Goal: Task Accomplishment & Management: Use online tool/utility

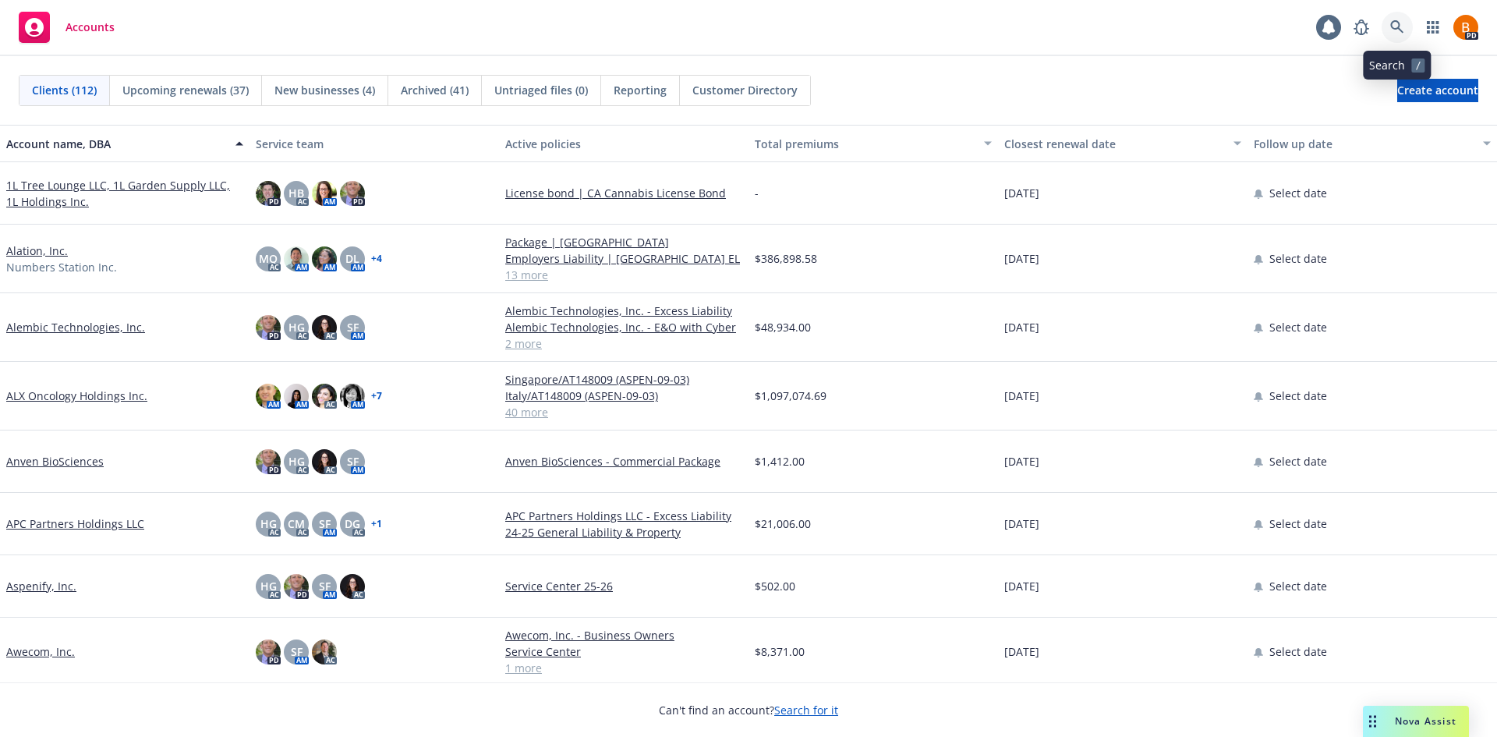
click at [1402, 28] on icon at bounding box center [1397, 27] width 14 height 14
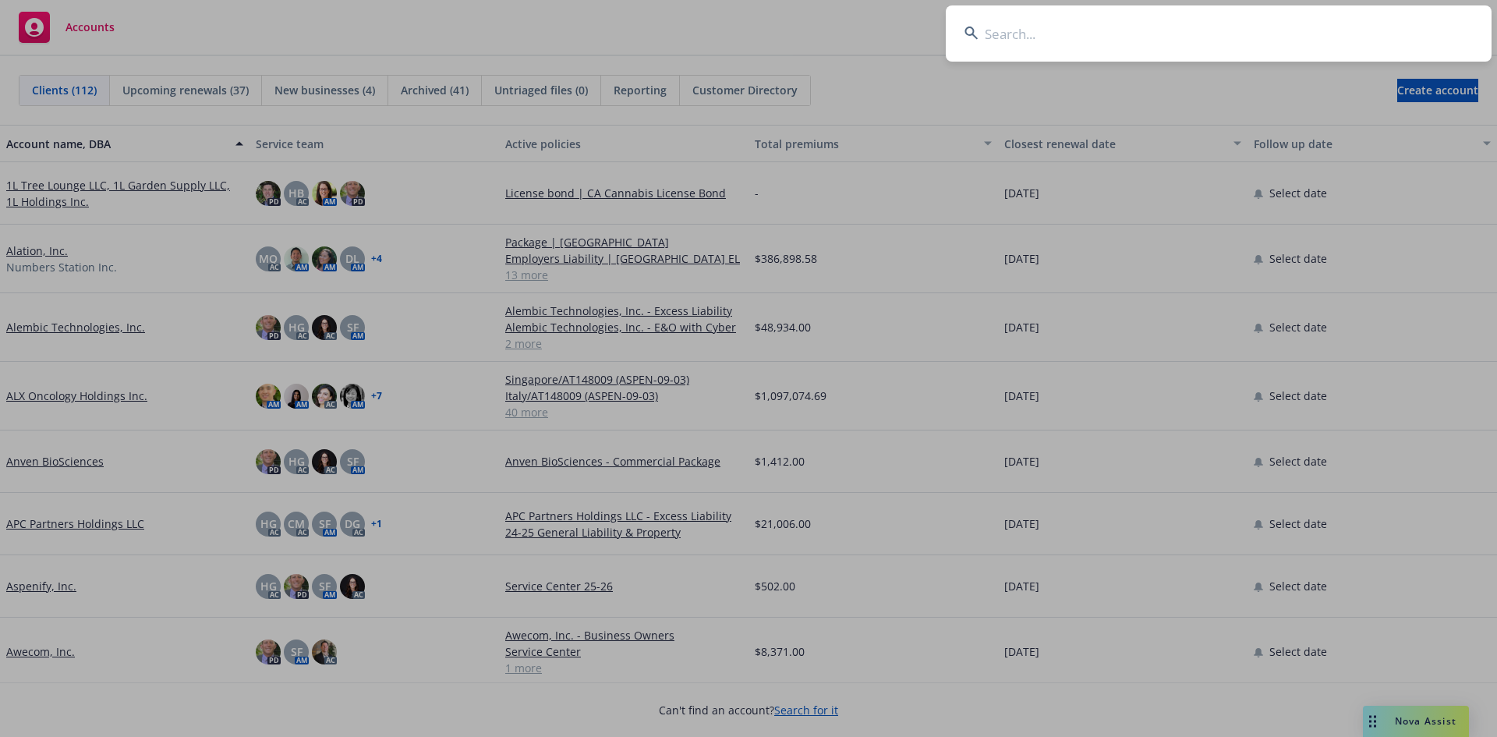
click at [1134, 34] on input at bounding box center [1219, 33] width 546 height 56
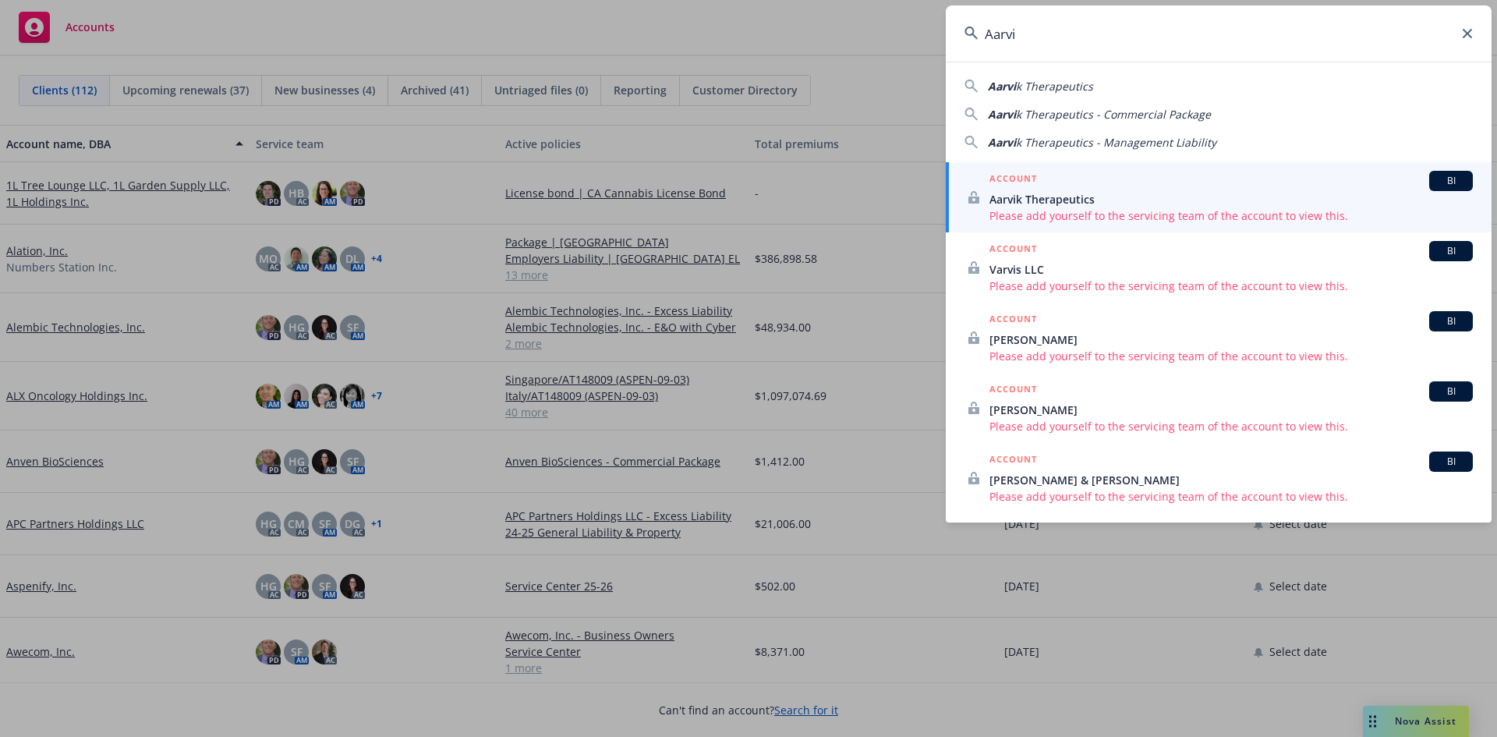
click at [1057, 89] on span "k Therapeutics" at bounding box center [1054, 86] width 77 height 15
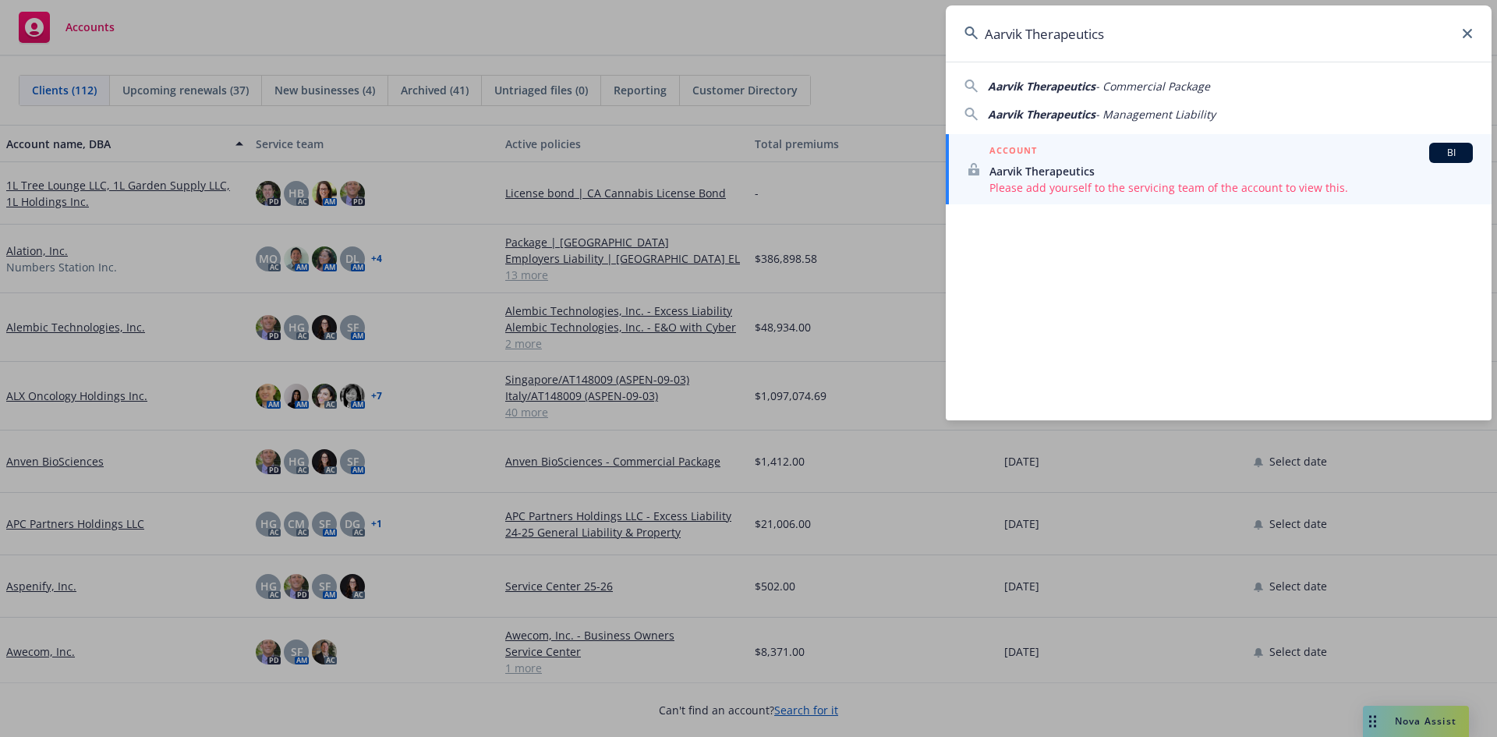
click at [1158, 40] on input "Aarvik Therapeutics" at bounding box center [1219, 33] width 546 height 56
drag, startPoint x: 1012, startPoint y: 45, endPoint x: 942, endPoint y: 45, distance: 69.4
click at [942, 45] on div "Aarvik Therapeutics Aarvik Therapeutics - Commercial Package Aarvik Therapeutic…" at bounding box center [748, 368] width 1497 height 737
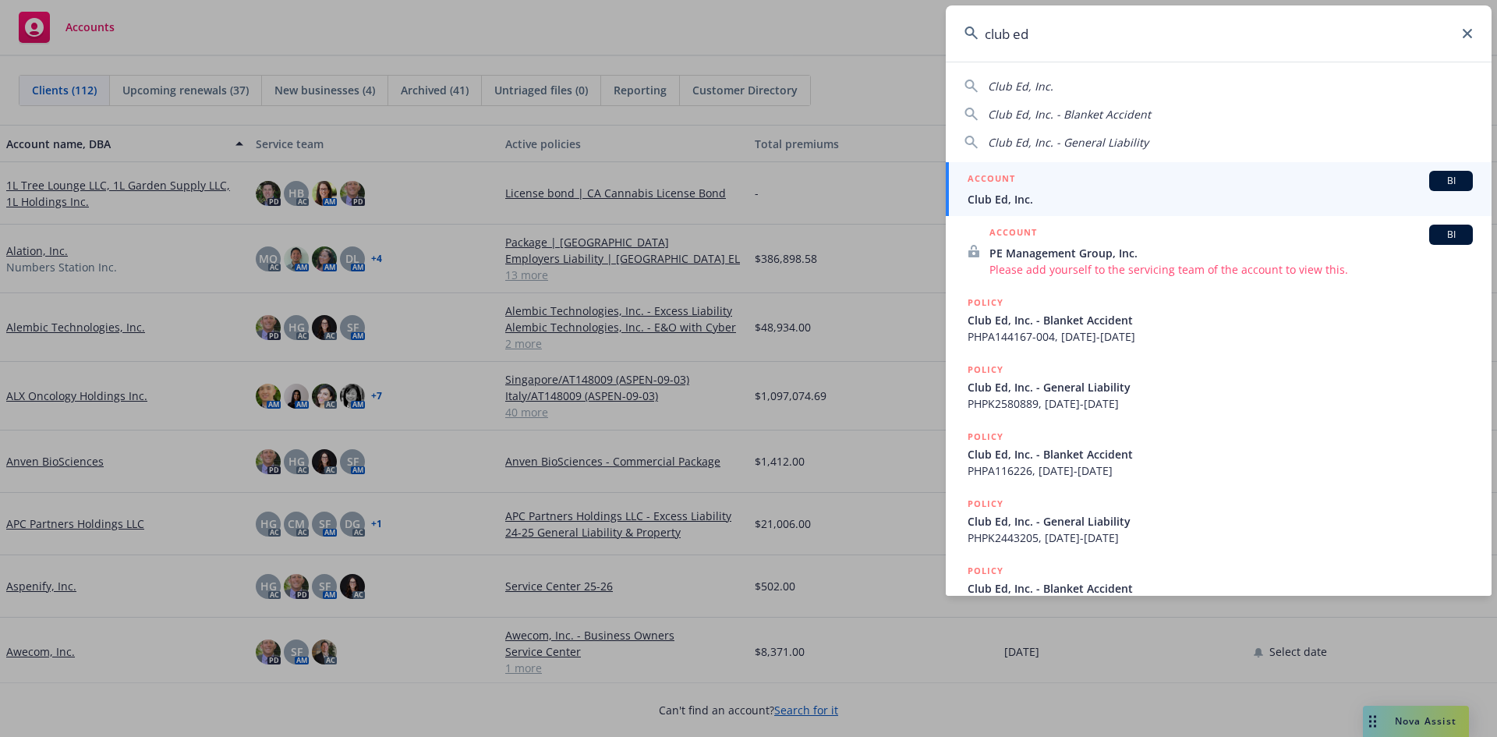
type input "club ed"
click at [1051, 196] on span "Club Ed, Inc." at bounding box center [1219, 199] width 505 height 16
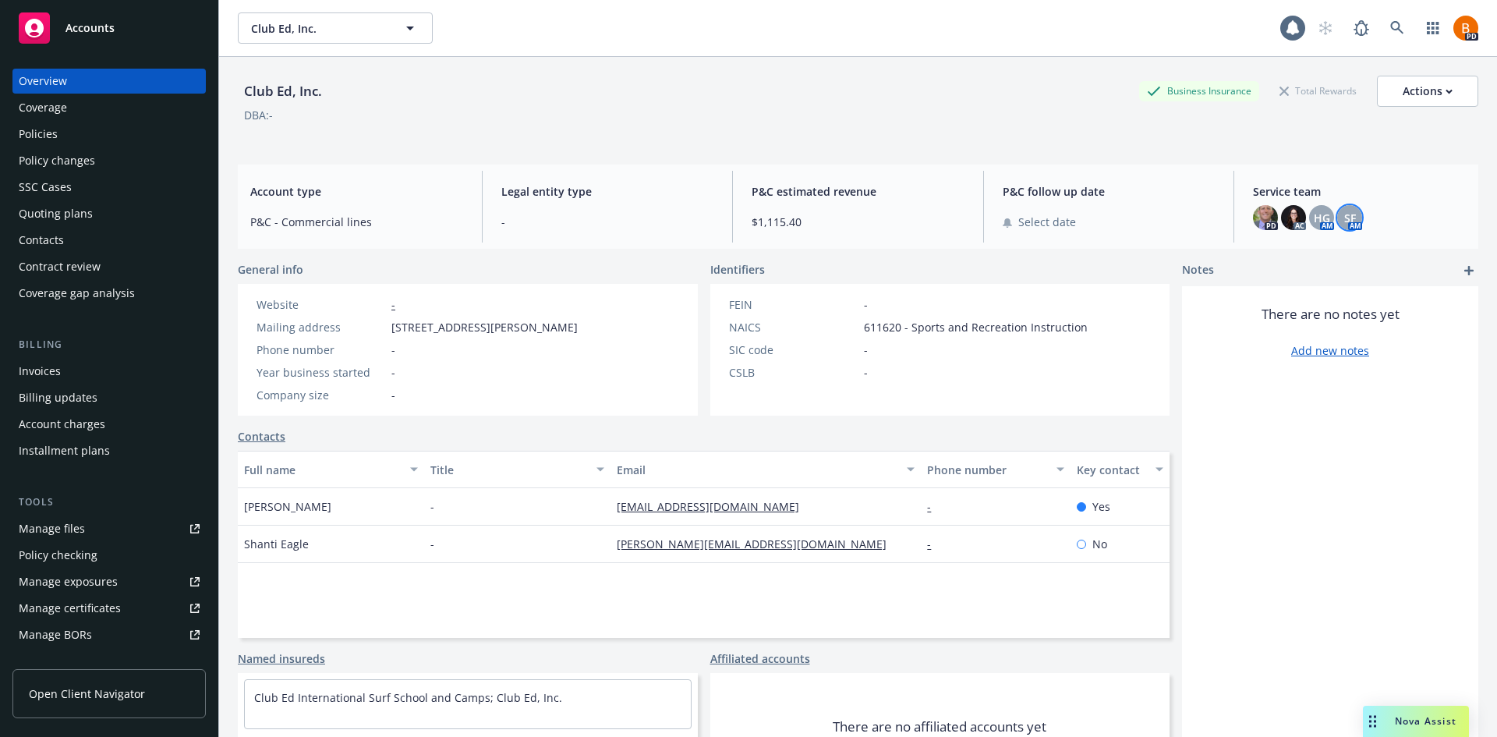
click at [1345, 219] on span "SF" at bounding box center [1350, 218] width 12 height 16
click at [1384, 132] on div "Club Ed, Inc. Business Insurance Total Rewards Actions DBA: -" at bounding box center [858, 108] width 1240 height 64
click at [87, 30] on span "Accounts" at bounding box center [89, 28] width 49 height 12
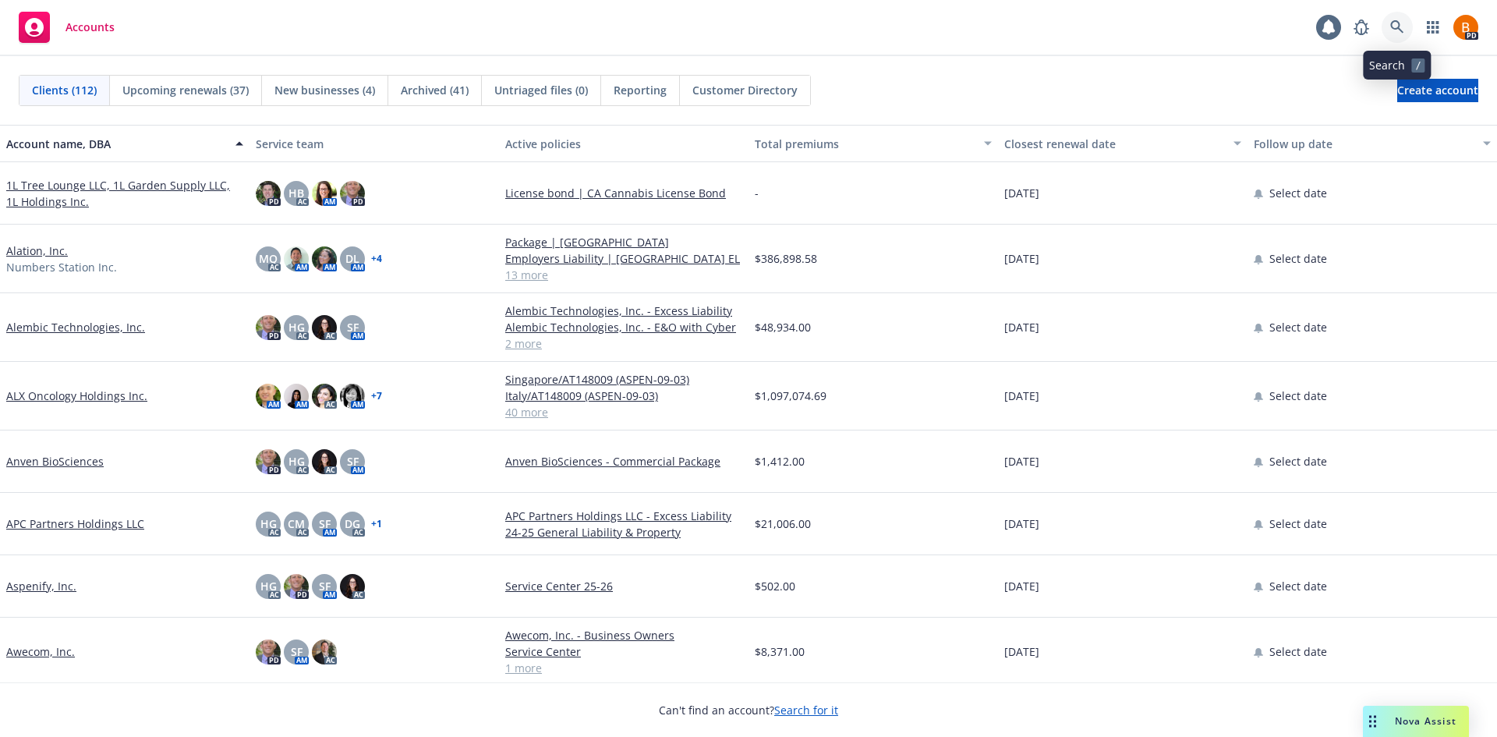
click at [1403, 34] on link at bounding box center [1396, 27] width 31 height 31
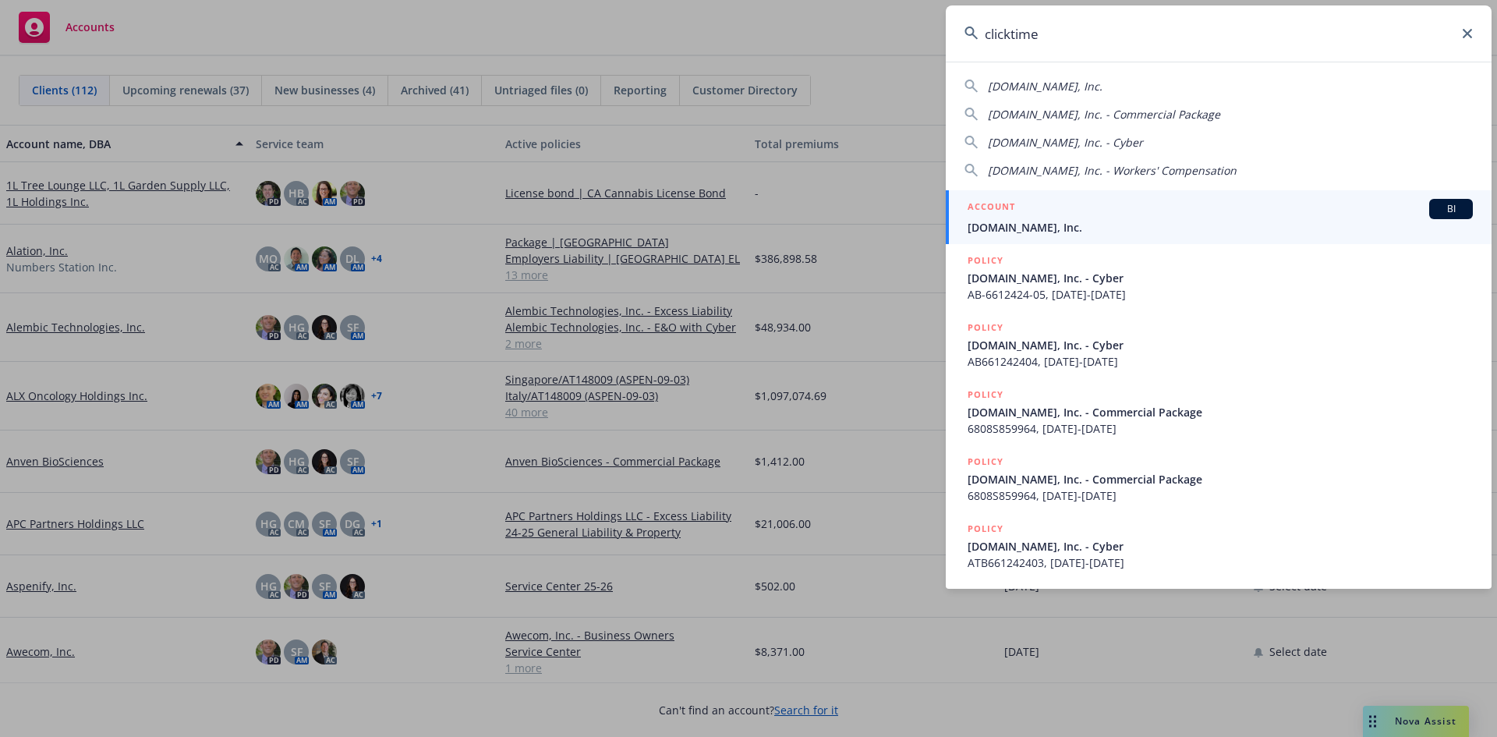
type input "clicktime"
click at [1080, 214] on div "ACCOUNT BI" at bounding box center [1219, 209] width 505 height 20
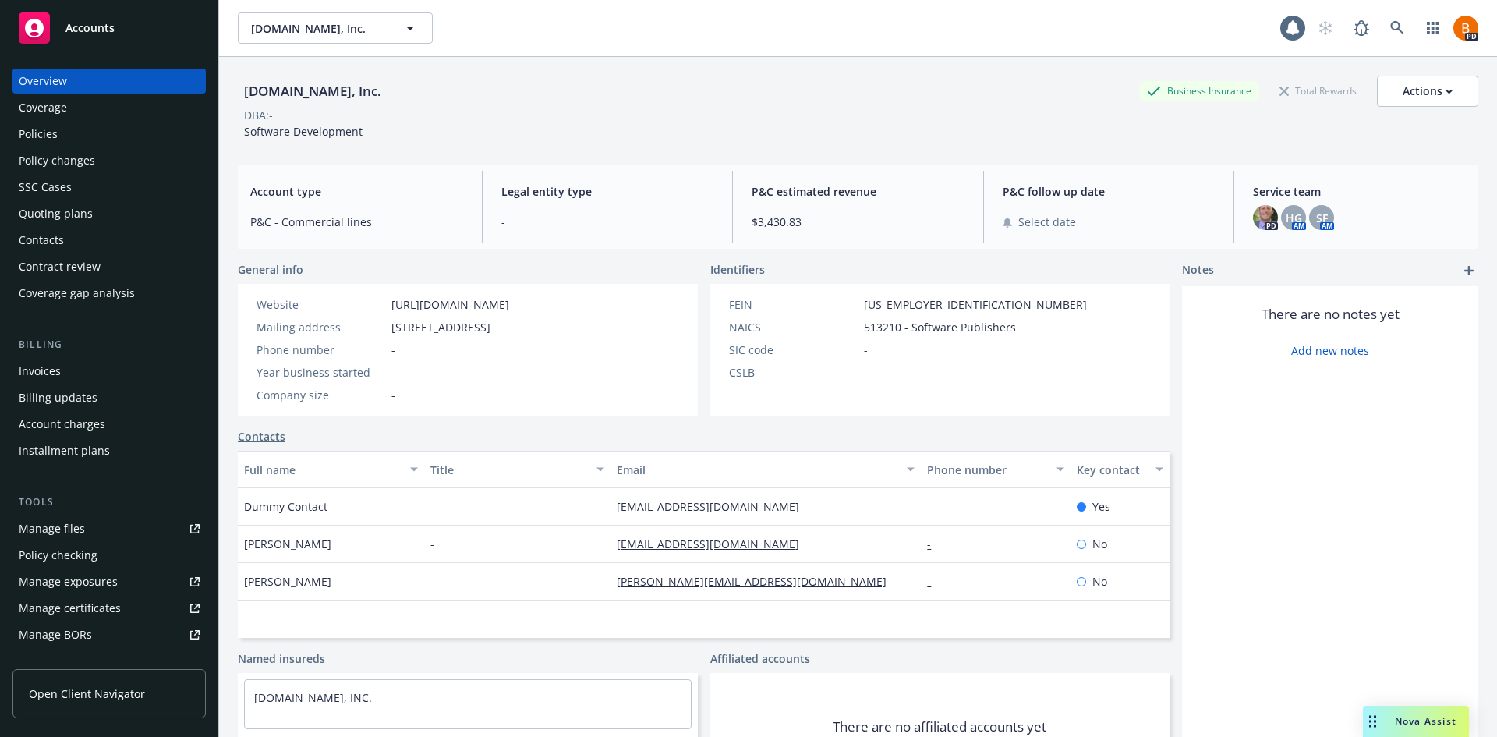
click at [1216, 37] on div "[DOMAIN_NAME], Inc. [DOMAIN_NAME], Inc." at bounding box center [759, 27] width 1042 height 31
click at [60, 30] on div "Accounts" at bounding box center [109, 27] width 181 height 31
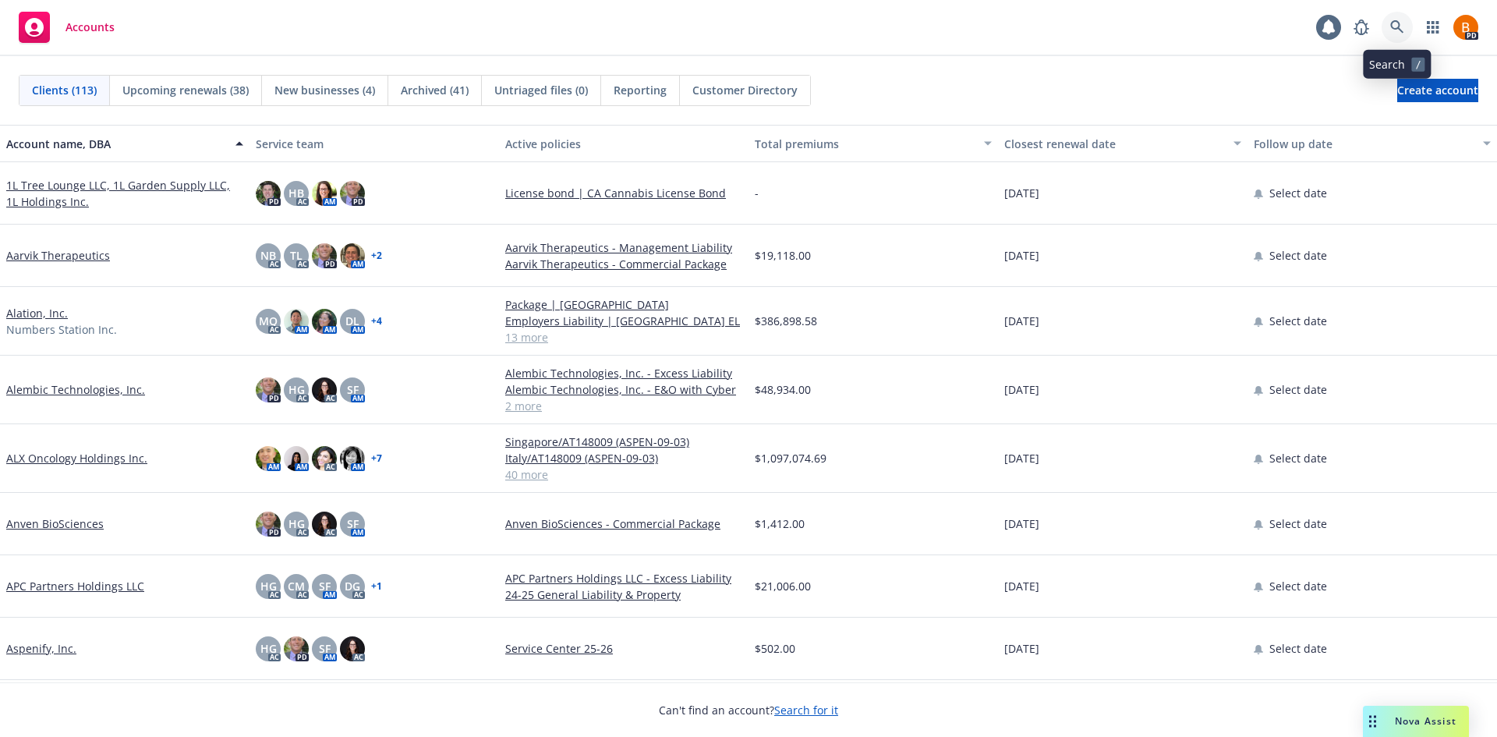
click at [1397, 26] on icon at bounding box center [1397, 27] width 14 height 14
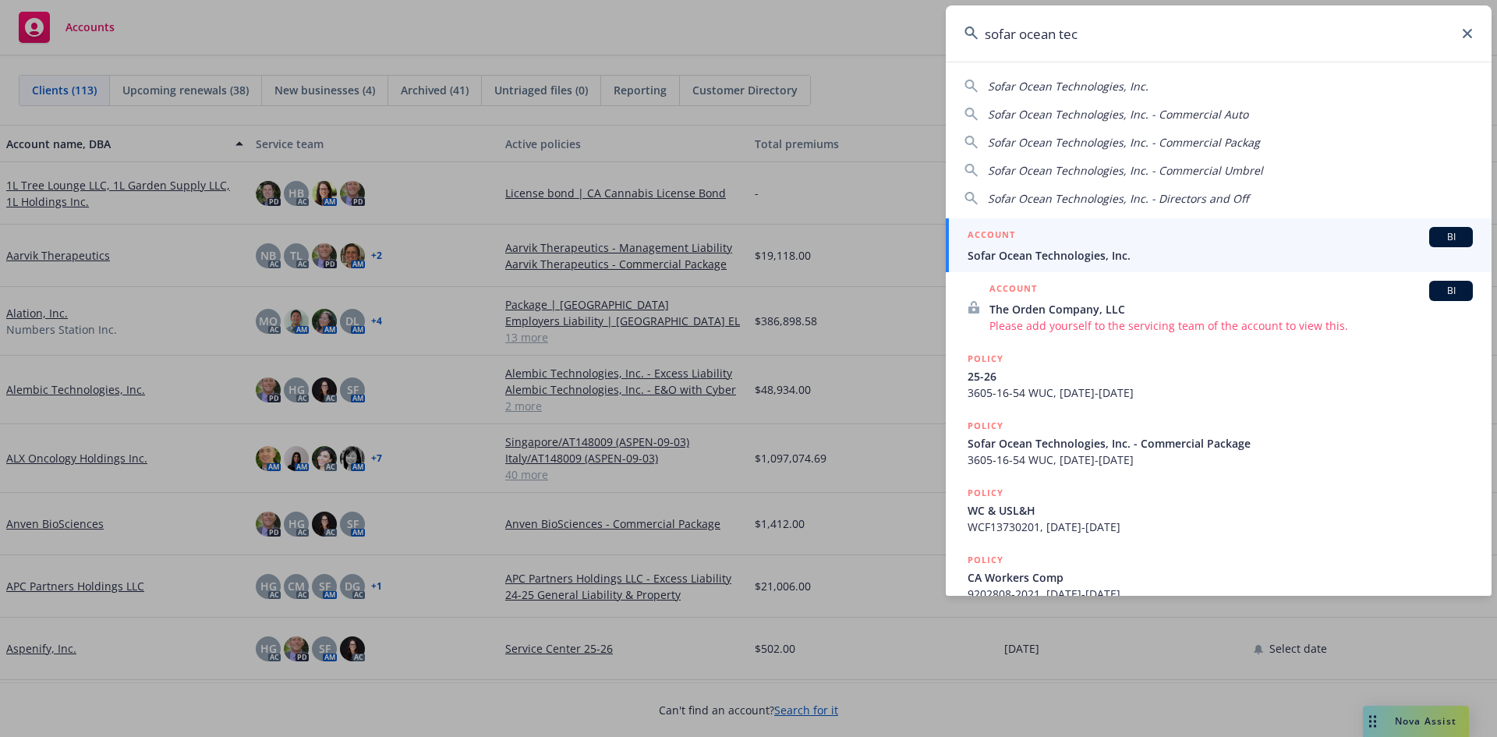
type input "sofar ocean tec"
click at [1117, 250] on span "Sofar Ocean Technologies, Inc." at bounding box center [1219, 255] width 505 height 16
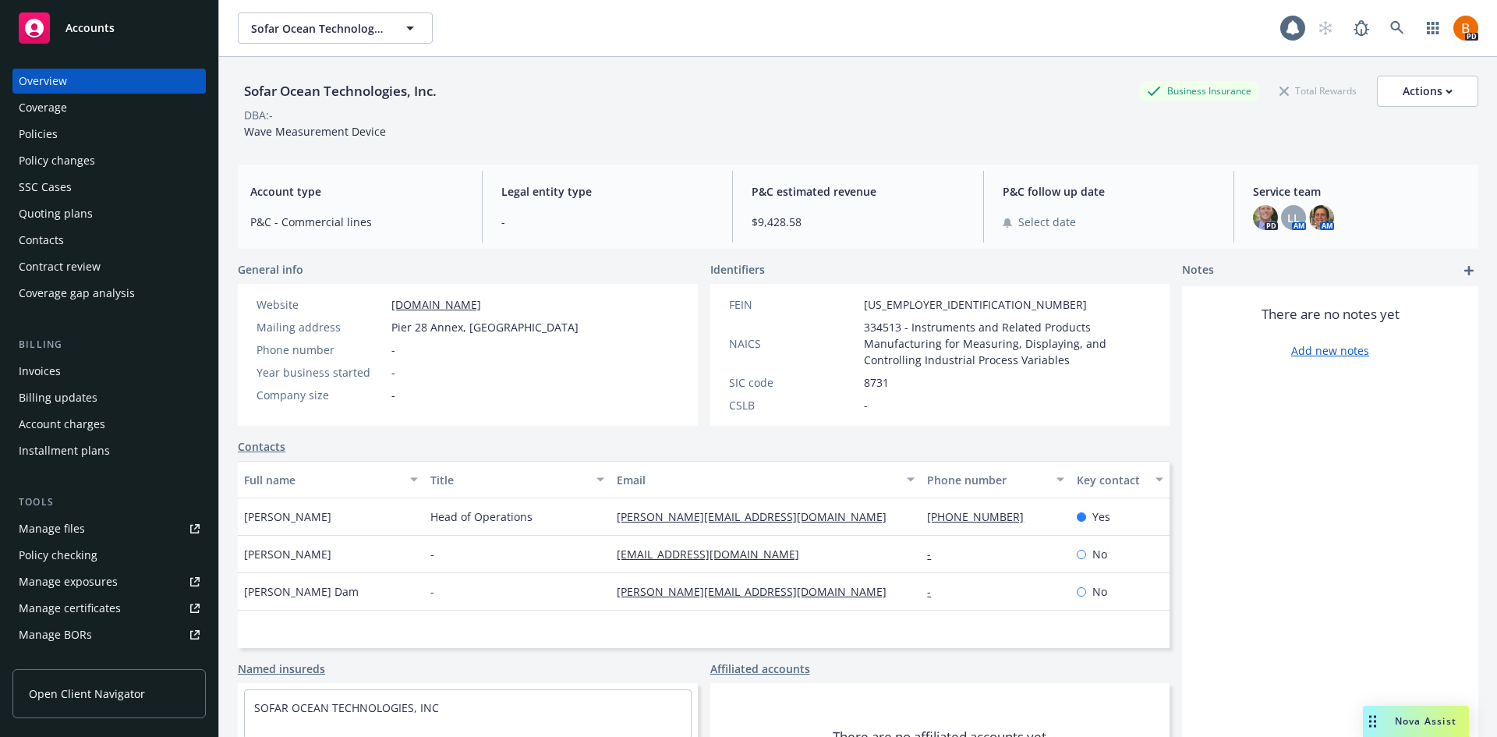
click at [55, 136] on div "Policies" at bounding box center [38, 134] width 39 height 25
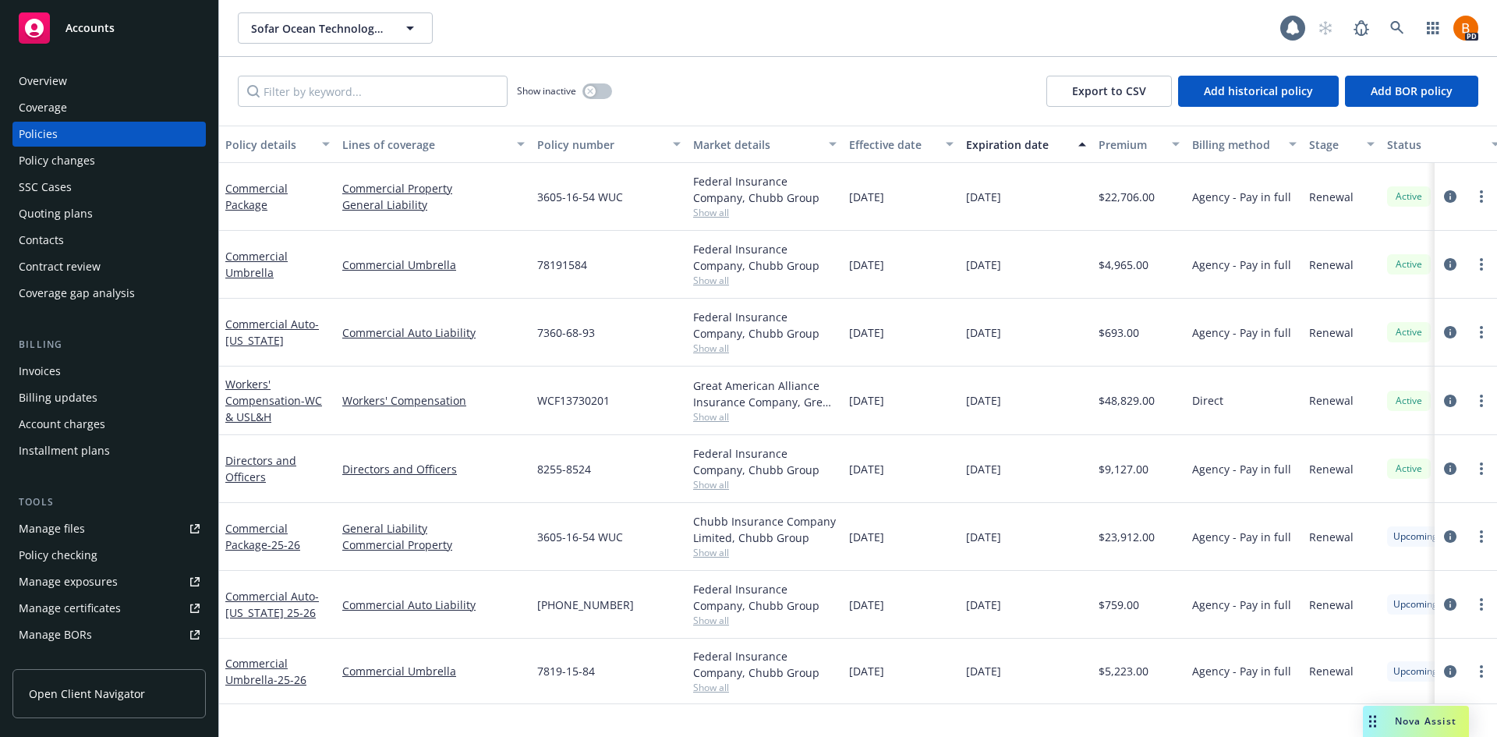
click at [58, 29] on div "Accounts" at bounding box center [109, 27] width 181 height 31
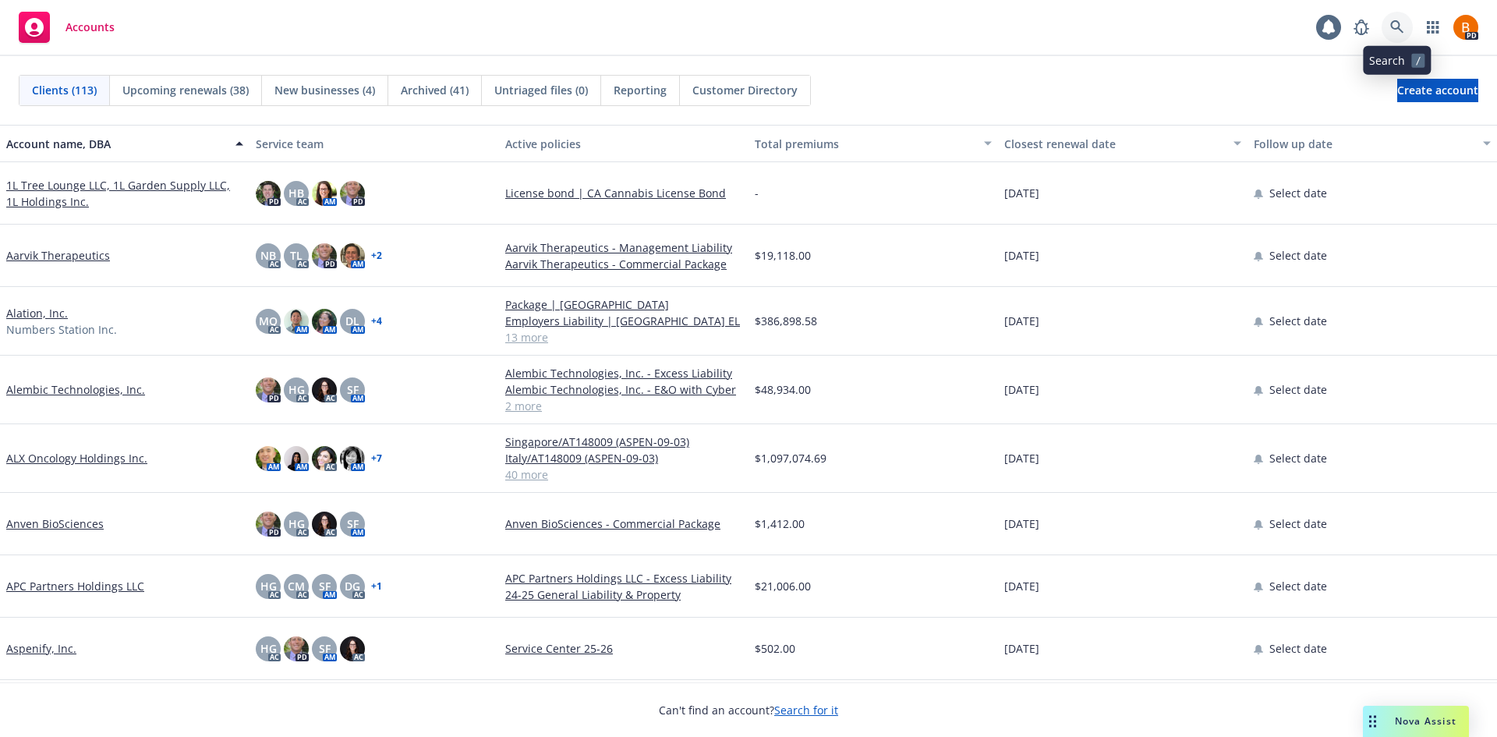
click at [1388, 24] on link at bounding box center [1396, 27] width 31 height 31
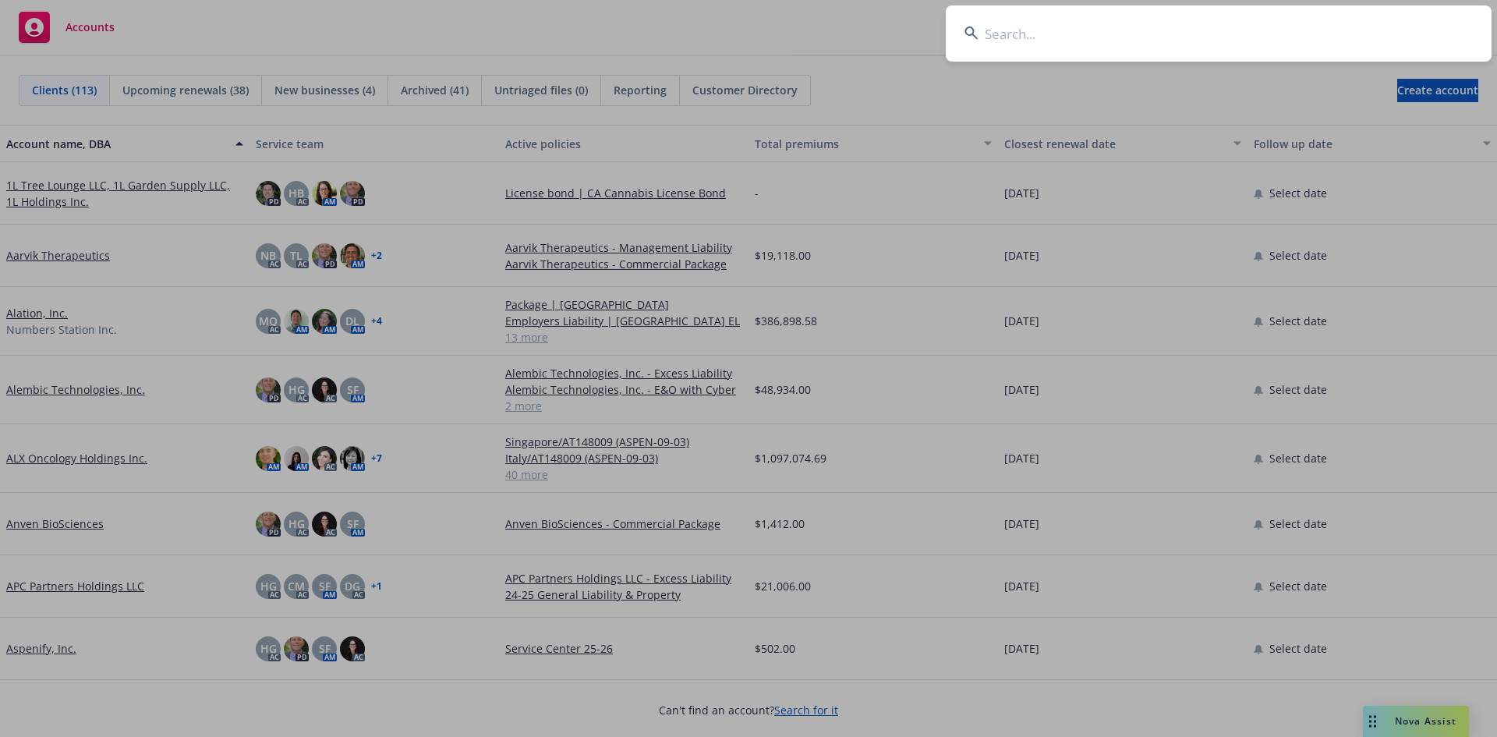
click at [1230, 34] on input at bounding box center [1219, 33] width 546 height 56
type input "invantest"
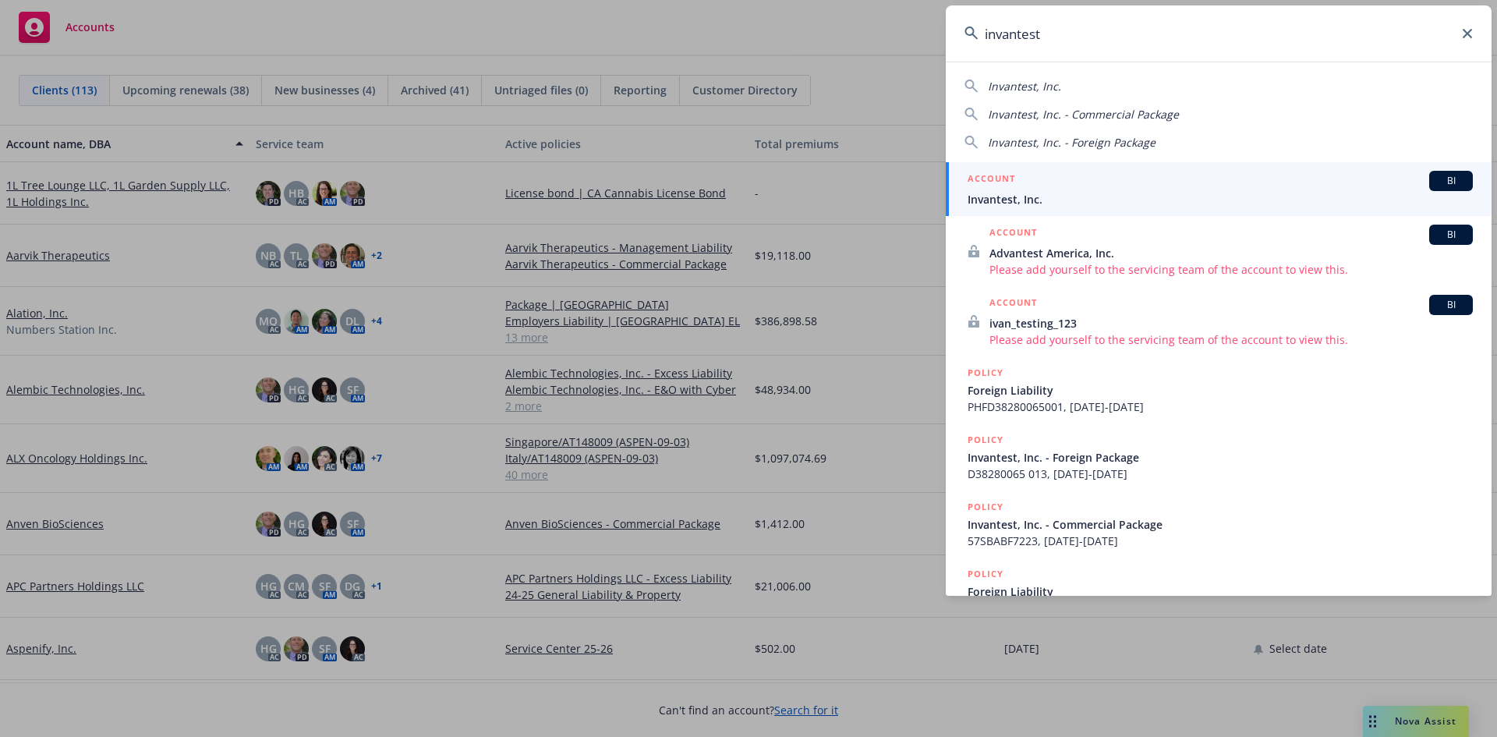
click at [1069, 164] on link "ACCOUNT BI Invantest, Inc." at bounding box center [1219, 189] width 546 height 54
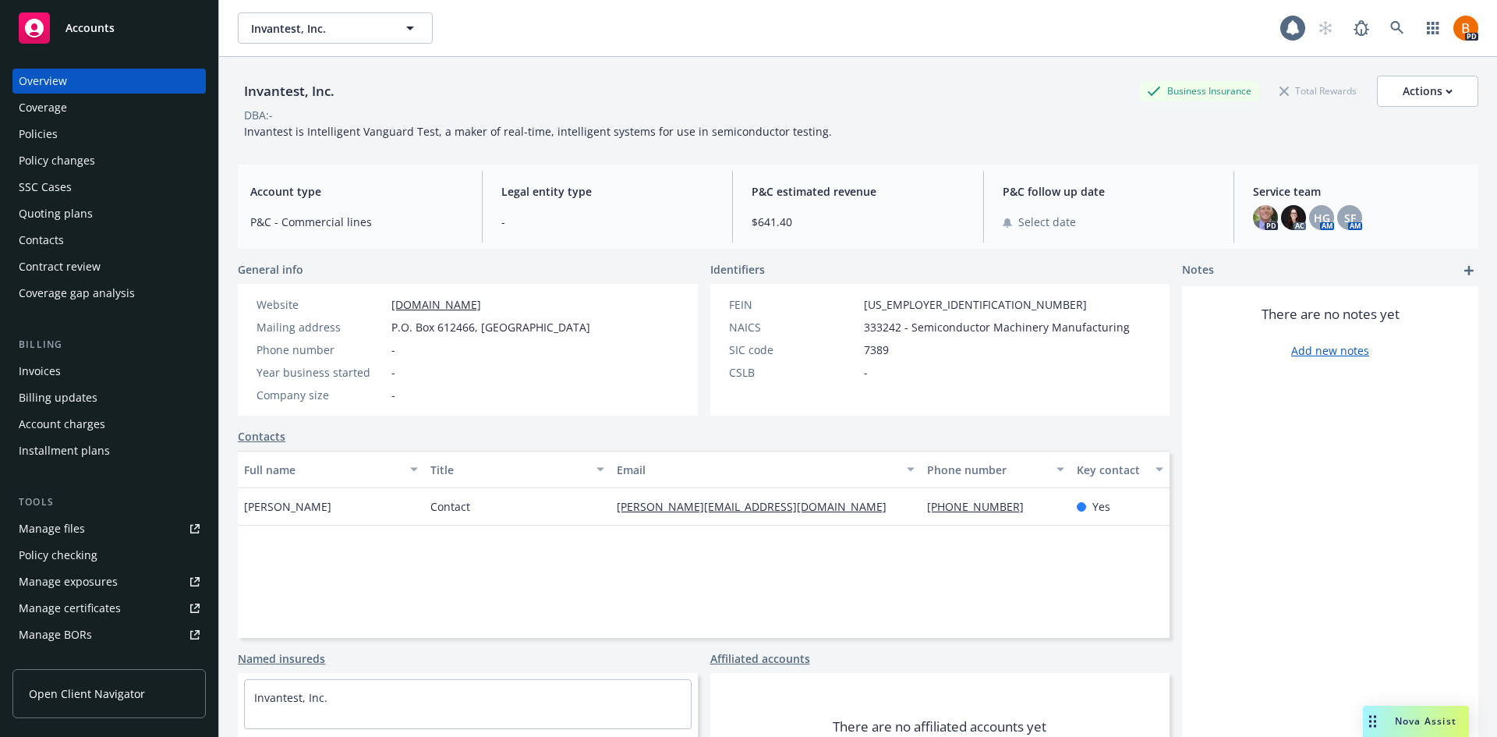
click at [75, 139] on div "Policies" at bounding box center [109, 134] width 181 height 25
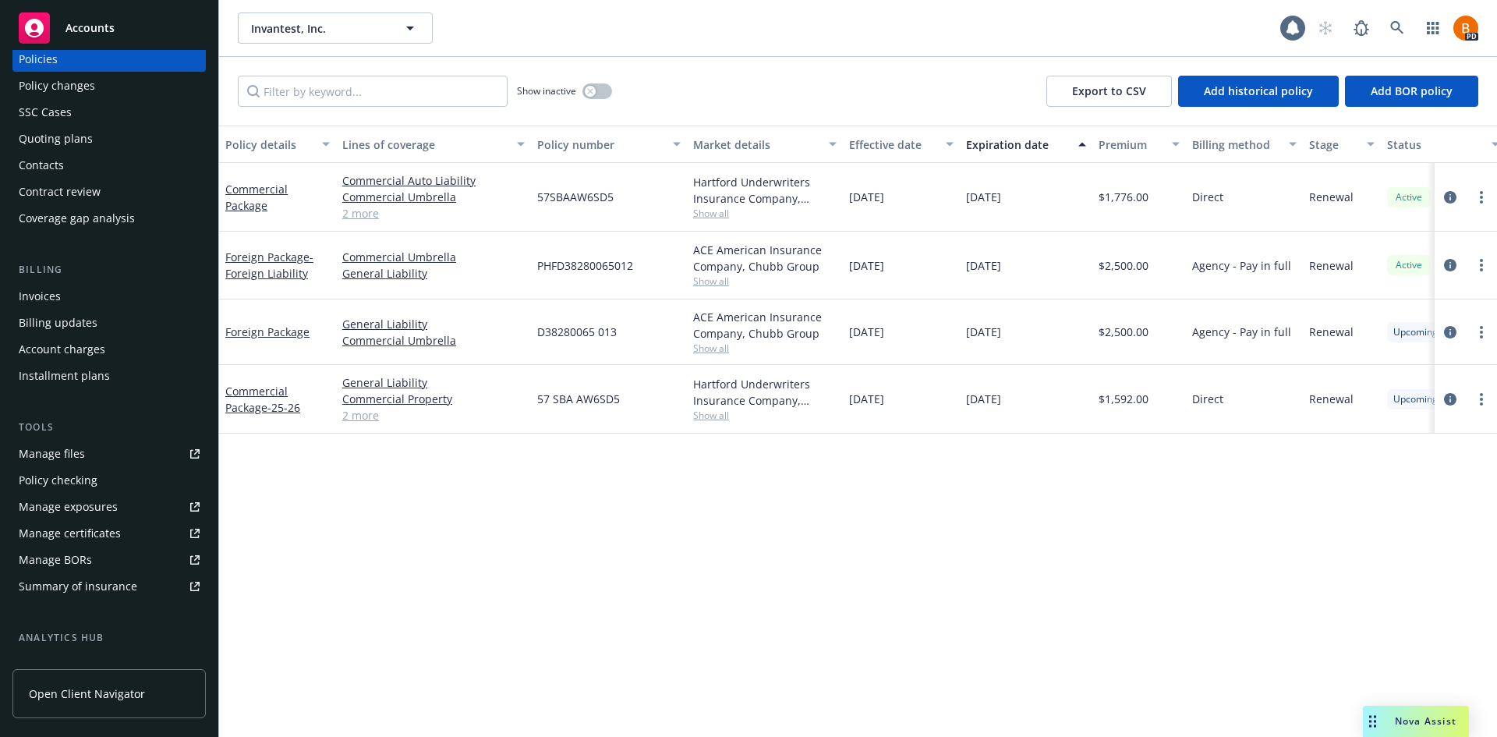
scroll to position [279, 0]
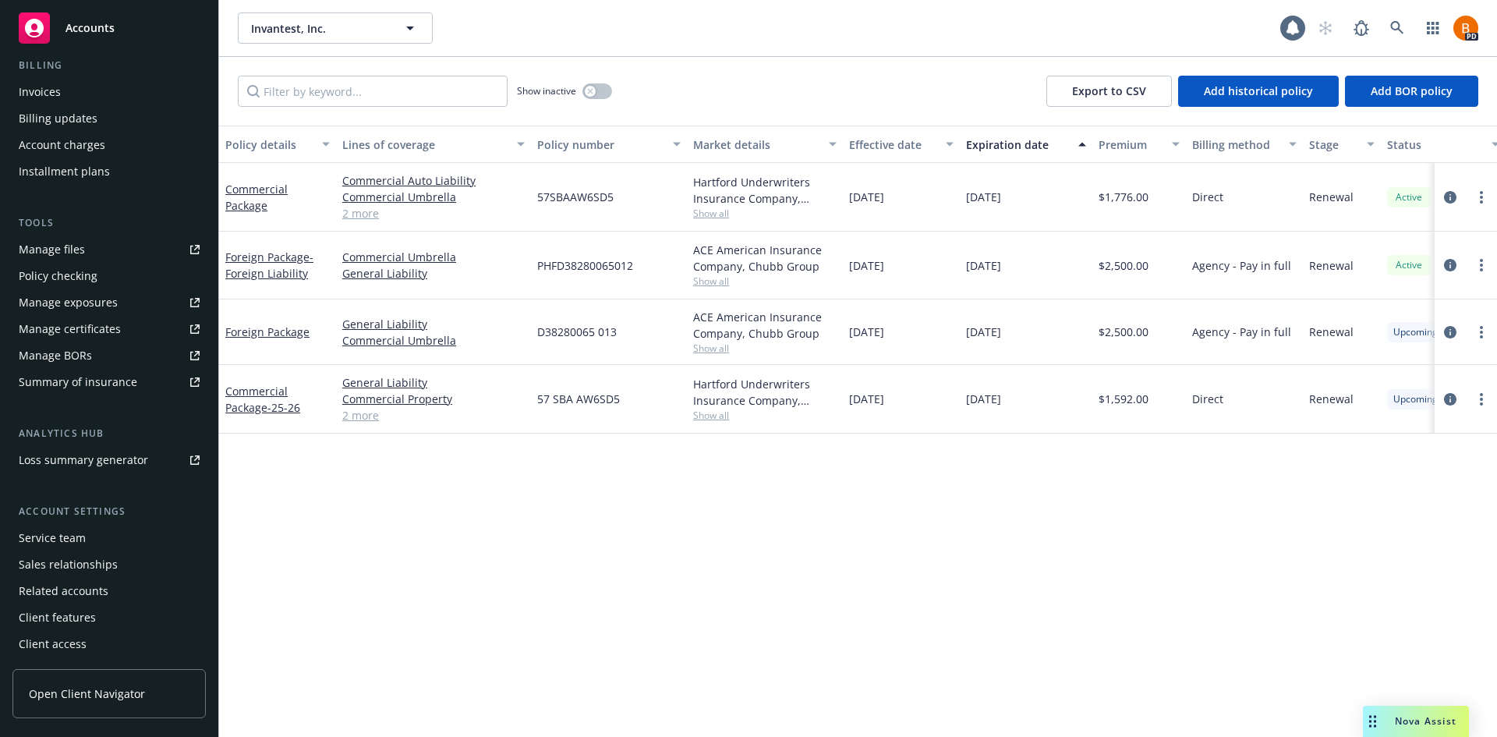
click at [65, 383] on div "Summary of insurance" at bounding box center [78, 381] width 118 height 25
click at [1419, 719] on span "Nova Assist" at bounding box center [1426, 720] width 62 height 13
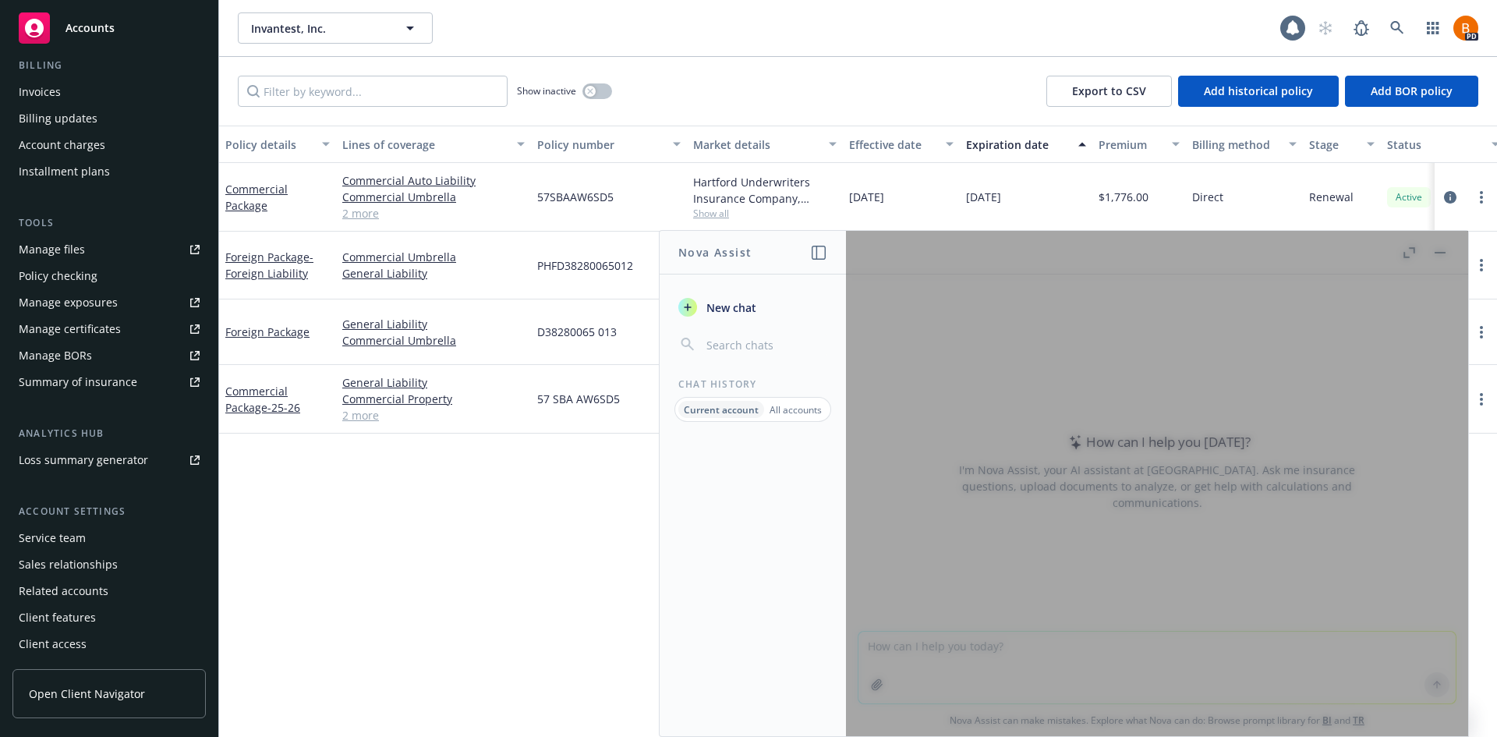
click at [1009, 661] on div at bounding box center [1157, 483] width 622 height 505
click at [1405, 255] on div at bounding box center [1157, 483] width 622 height 505
click at [1025, 695] on div at bounding box center [1157, 483] width 622 height 505
click at [1082, 671] on div at bounding box center [1157, 483] width 622 height 505
click at [1091, 669] on div at bounding box center [1157, 483] width 622 height 505
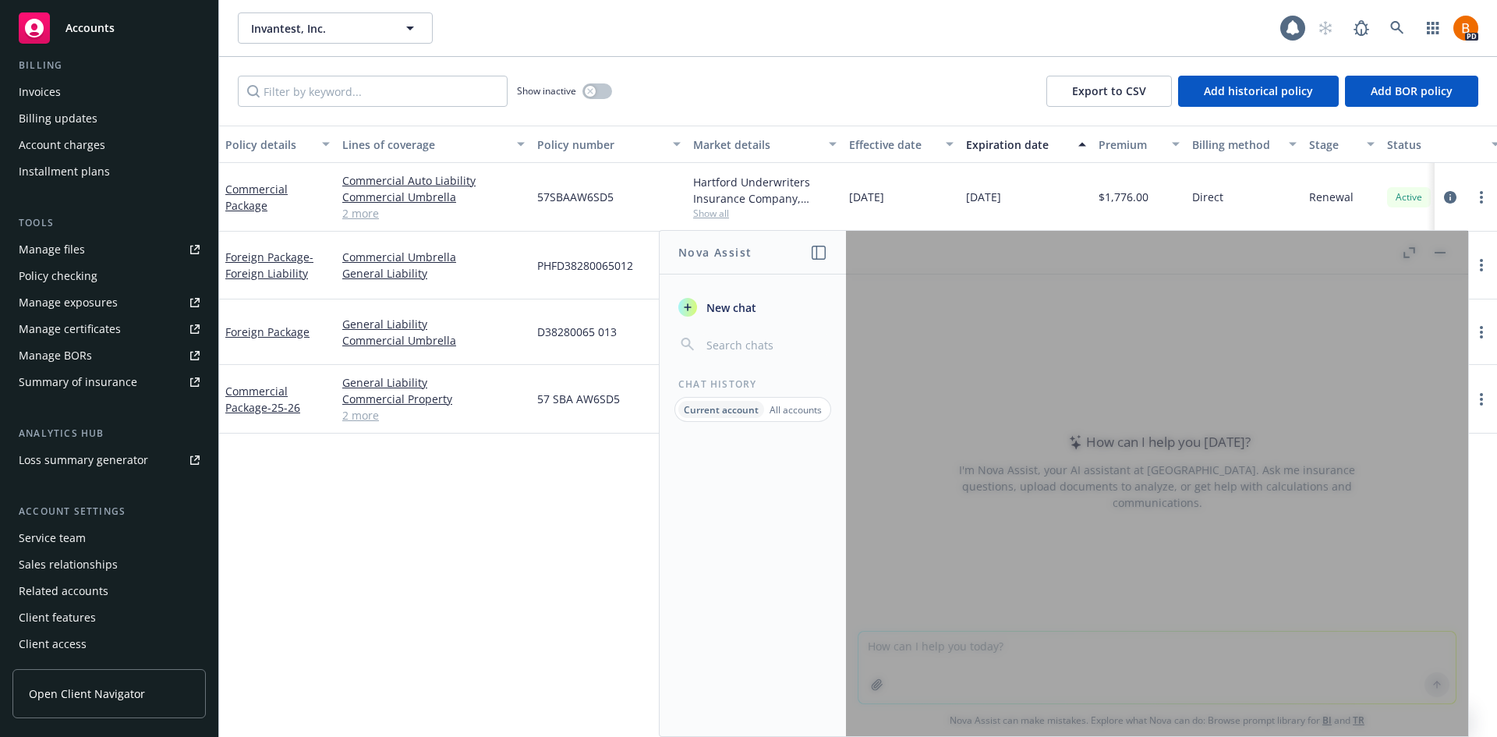
click at [1054, 659] on div at bounding box center [1157, 483] width 622 height 505
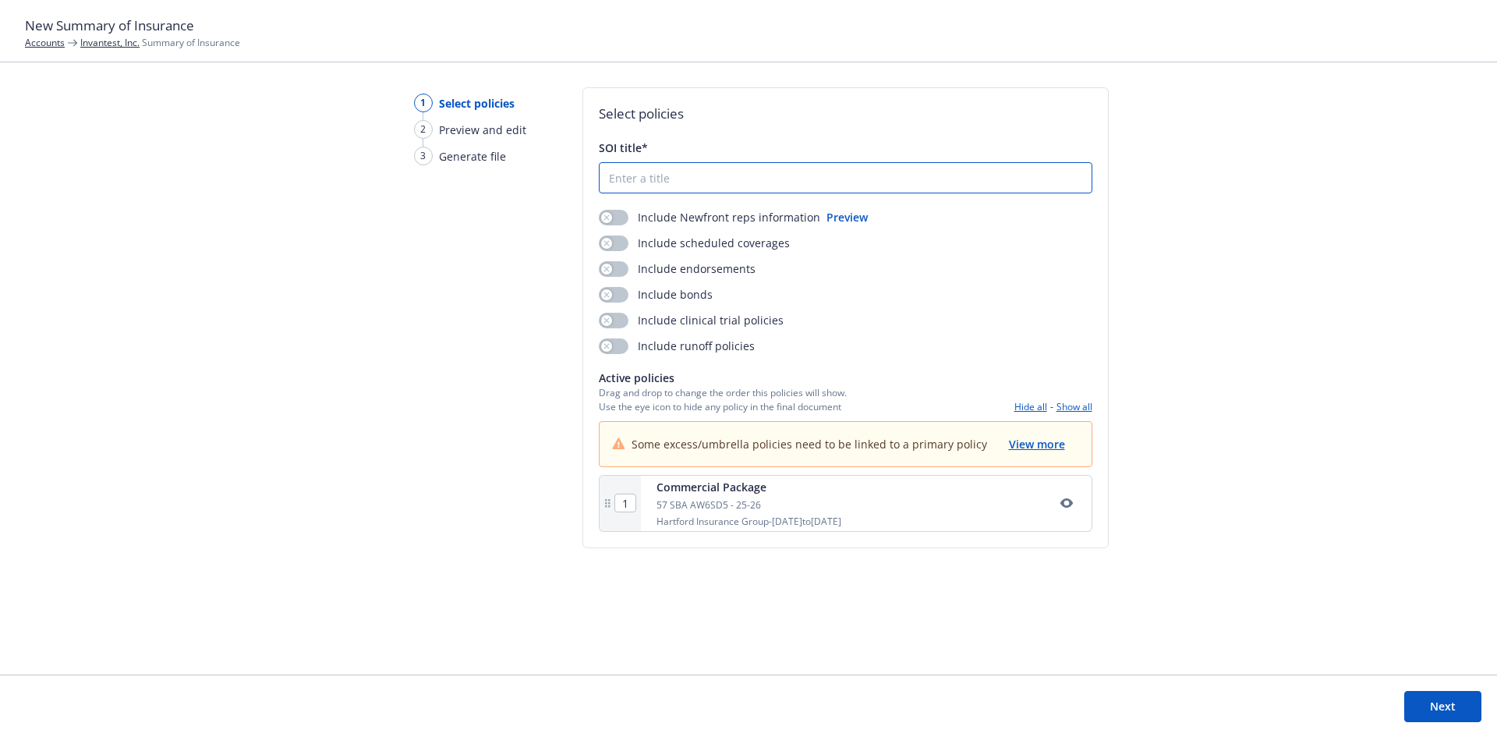
click at [658, 171] on input "SOI title*" at bounding box center [845, 178] width 492 height 30
type input "Summary"
click at [1260, 405] on div "1 Select policies 2 Preview and edit 3 Generate file Select policies SOI title*…" at bounding box center [748, 380] width 1497 height 587
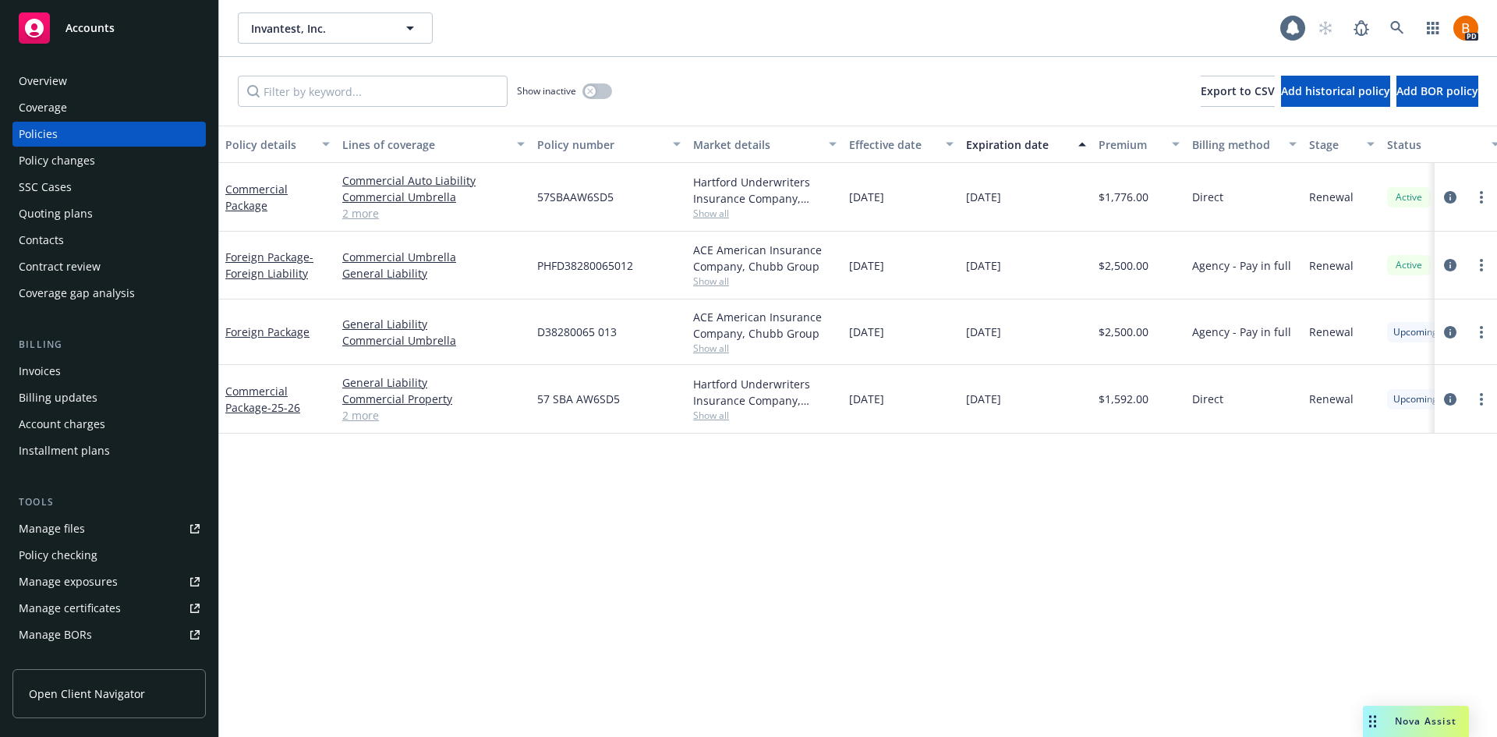
click at [1417, 723] on span "Nova Assist" at bounding box center [1426, 720] width 62 height 13
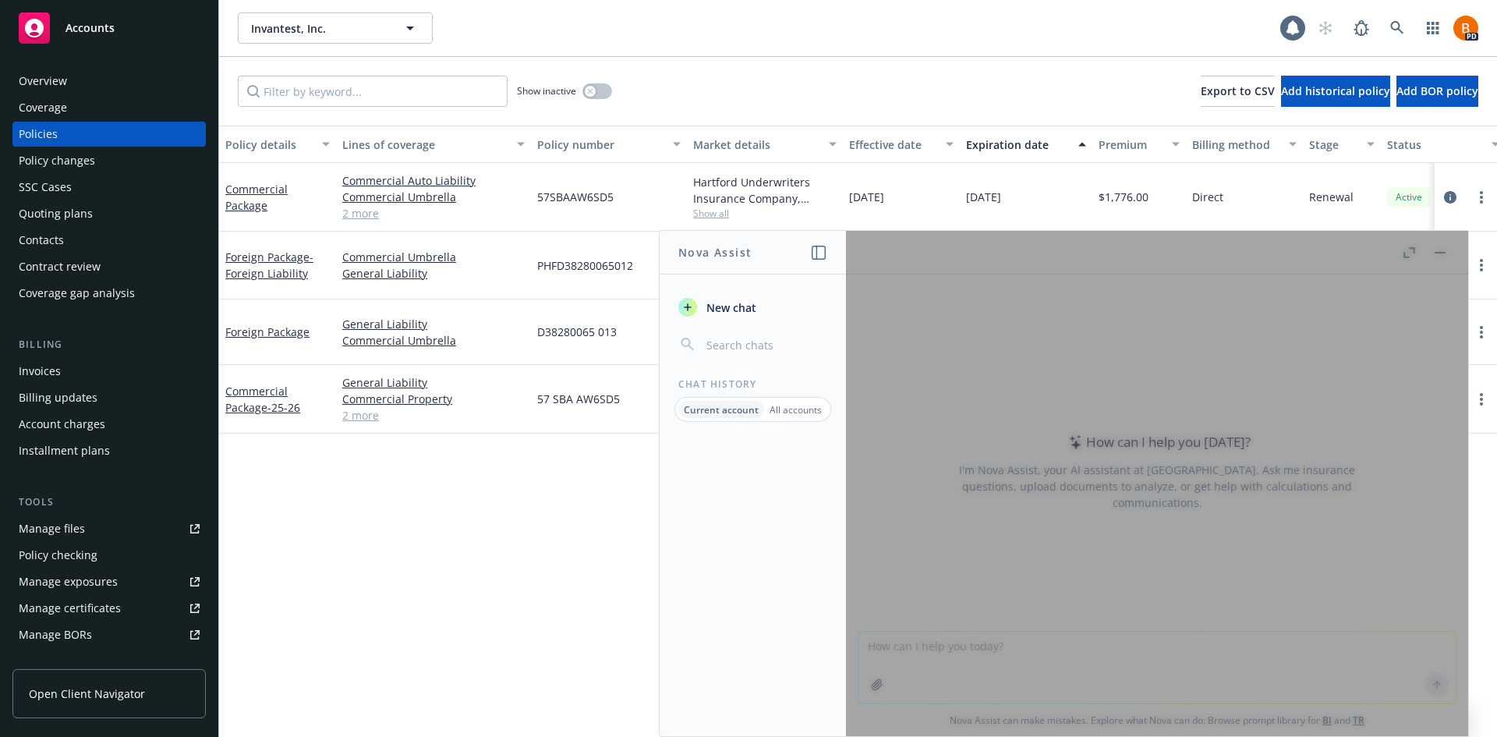
click at [1444, 253] on div at bounding box center [1157, 483] width 622 height 505
click at [749, 303] on span "New chat" at bounding box center [729, 307] width 53 height 16
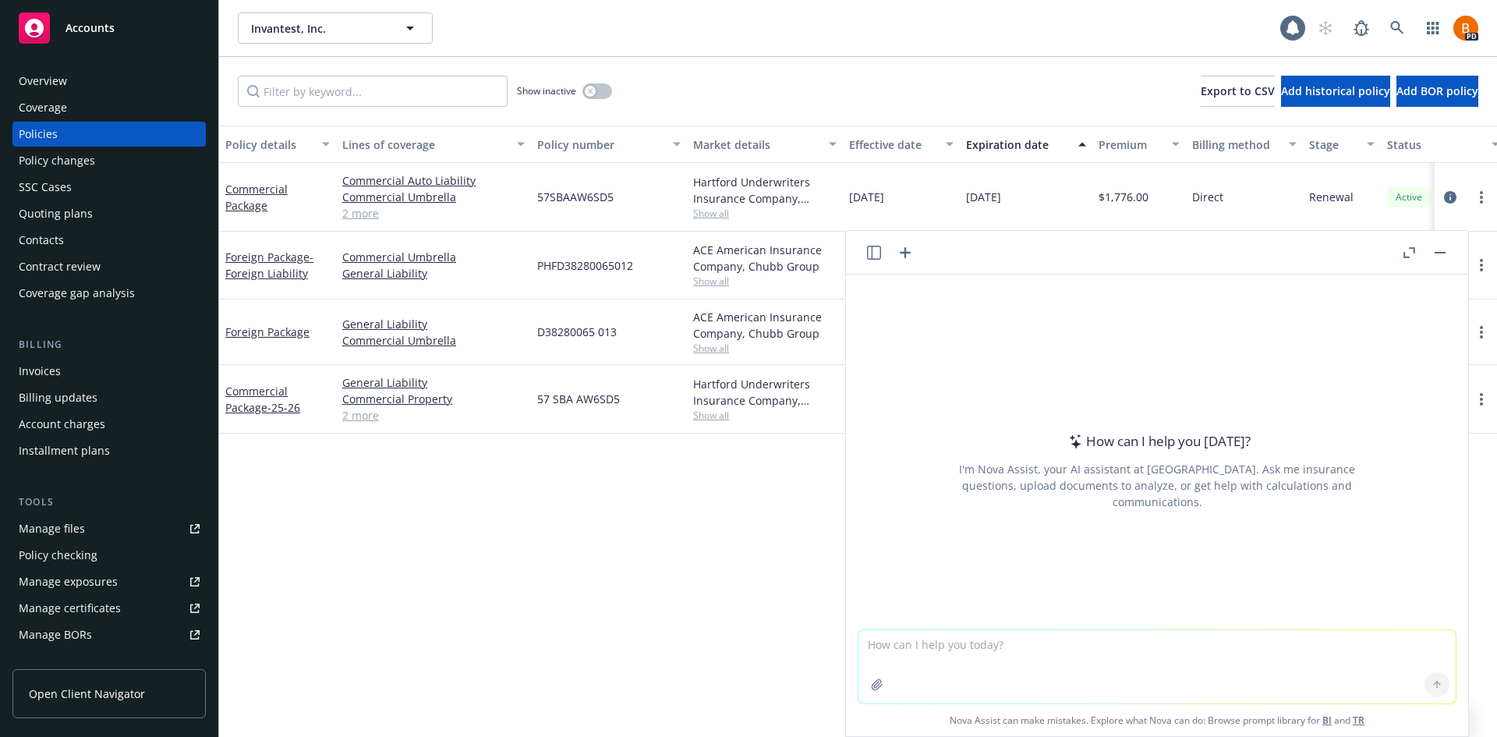
click at [995, 642] on textarea at bounding box center [1156, 666] width 597 height 73
type textarea "D"
type textarea "Prepare a basic definition of the following policy types - Businessowners and F…"
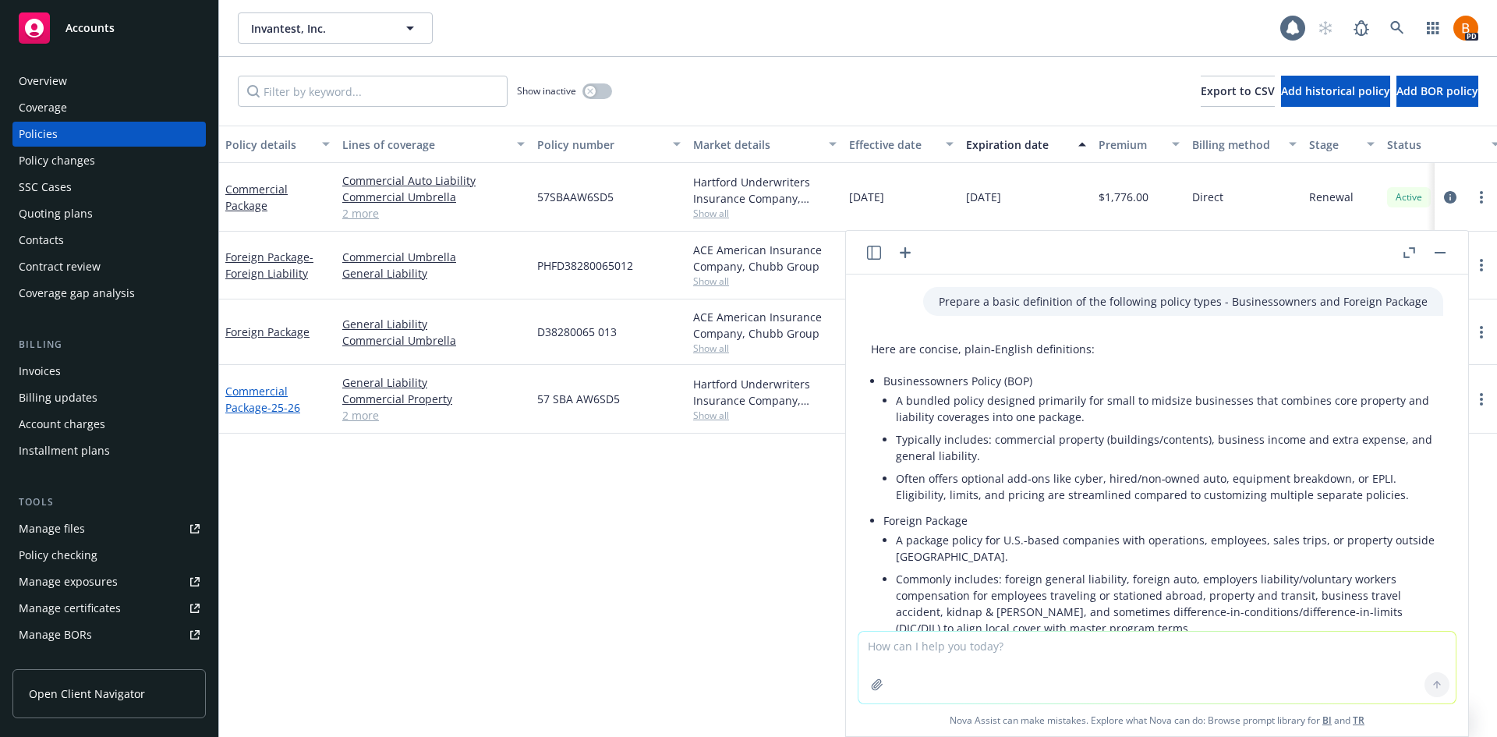
click at [258, 395] on link "Commercial Package - 25-26" at bounding box center [262, 399] width 75 height 31
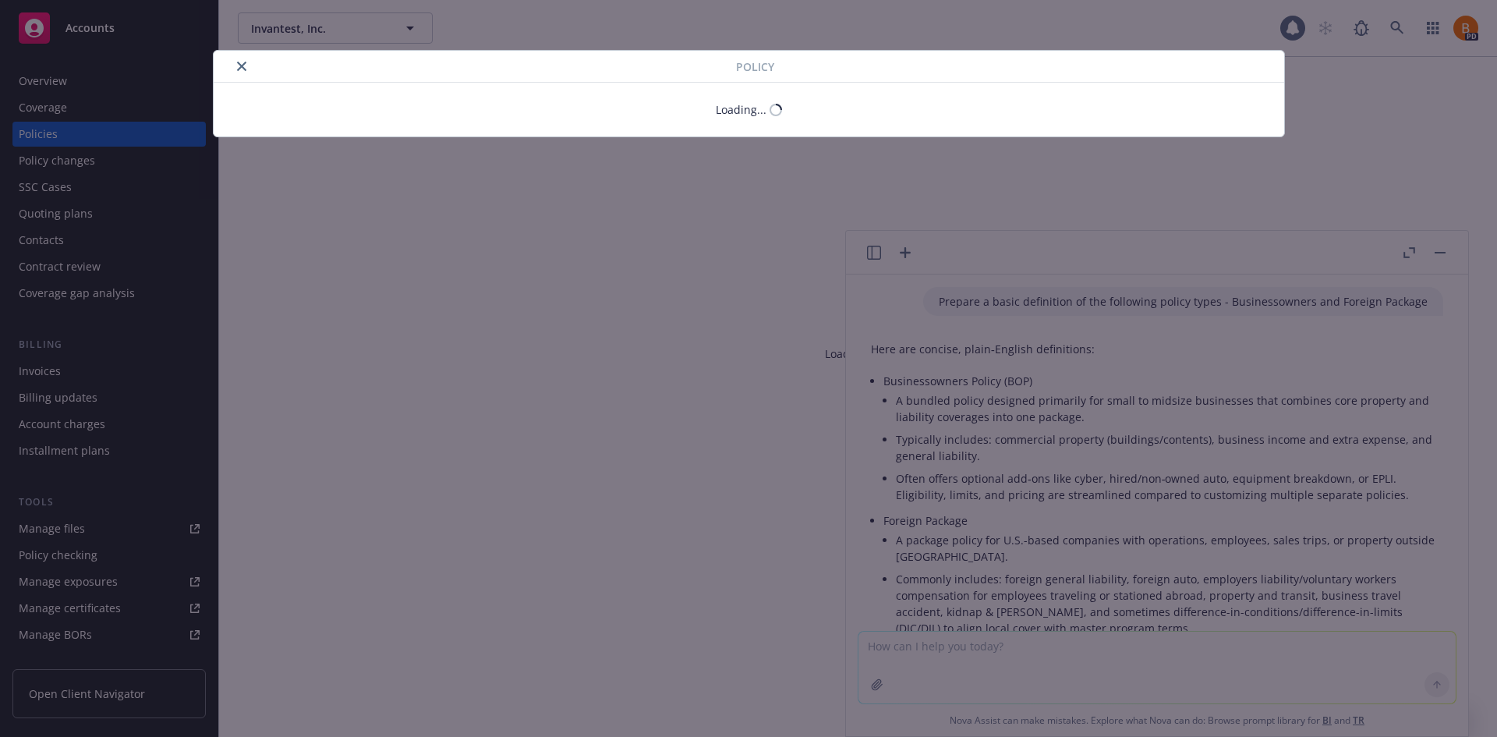
click at [1441, 251] on div "Policy Loading..." at bounding box center [748, 368] width 1497 height 737
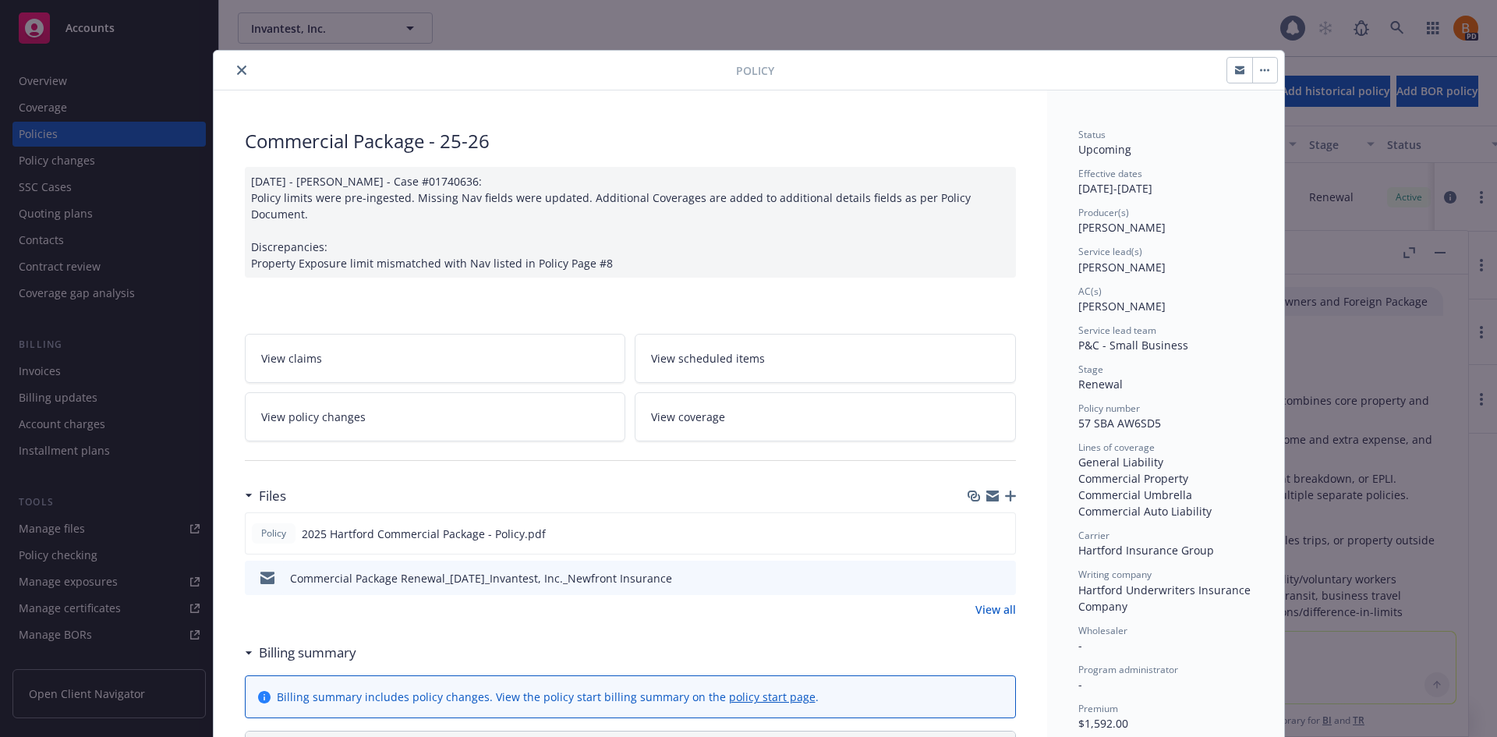
click at [1440, 253] on div "Policy Commercial Package - 25-26 08/21/2025 - Srilakshmi Netela - Case #017406…" at bounding box center [748, 368] width 1497 height 737
click at [1437, 255] on div "Policy Commercial Package - 25-26 08/21/2025 - Srilakshmi Netela - Case #017406…" at bounding box center [748, 368] width 1497 height 737
click at [993, 527] on icon "preview file" at bounding box center [1000, 532] width 14 height 11
click at [239, 70] on icon "close" at bounding box center [241, 69] width 9 height 9
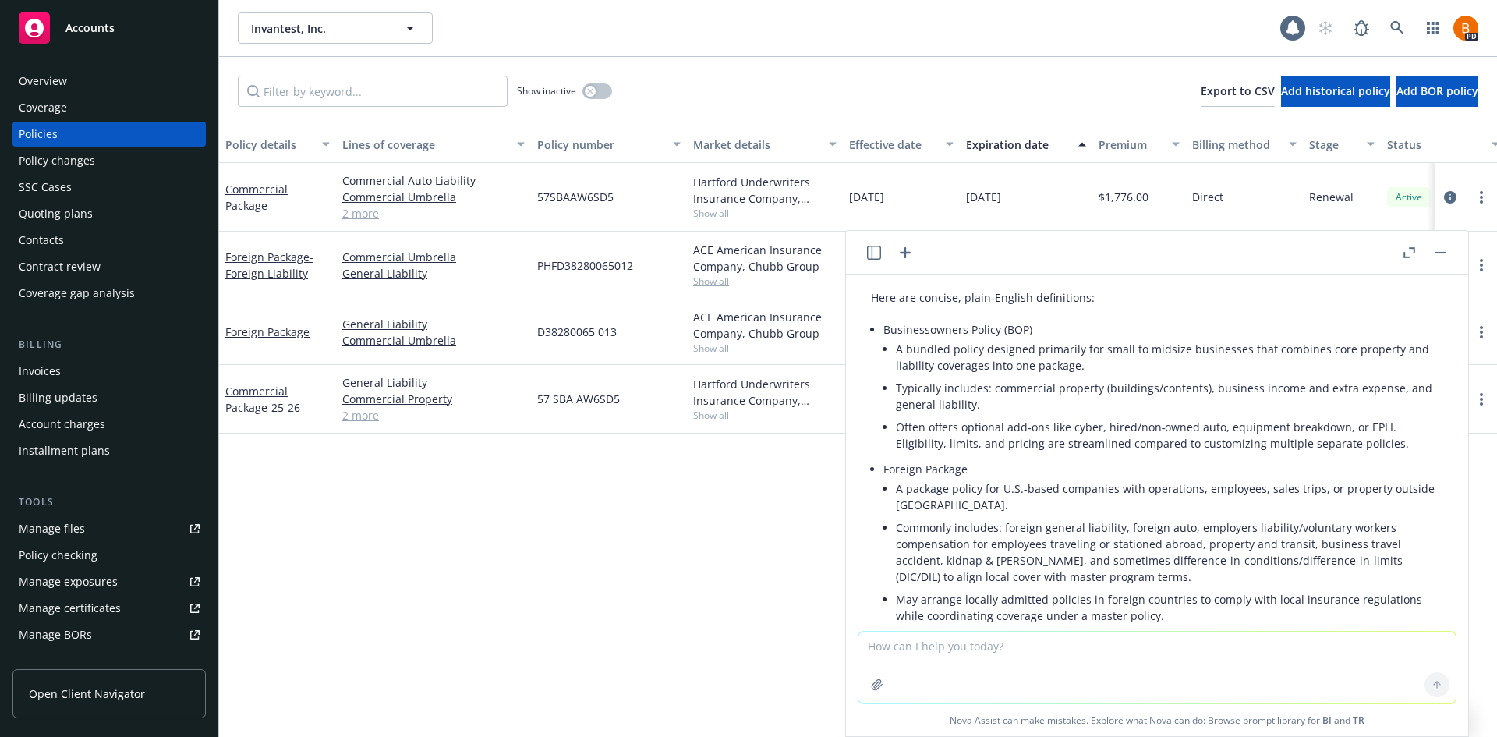
scroll to position [78, 0]
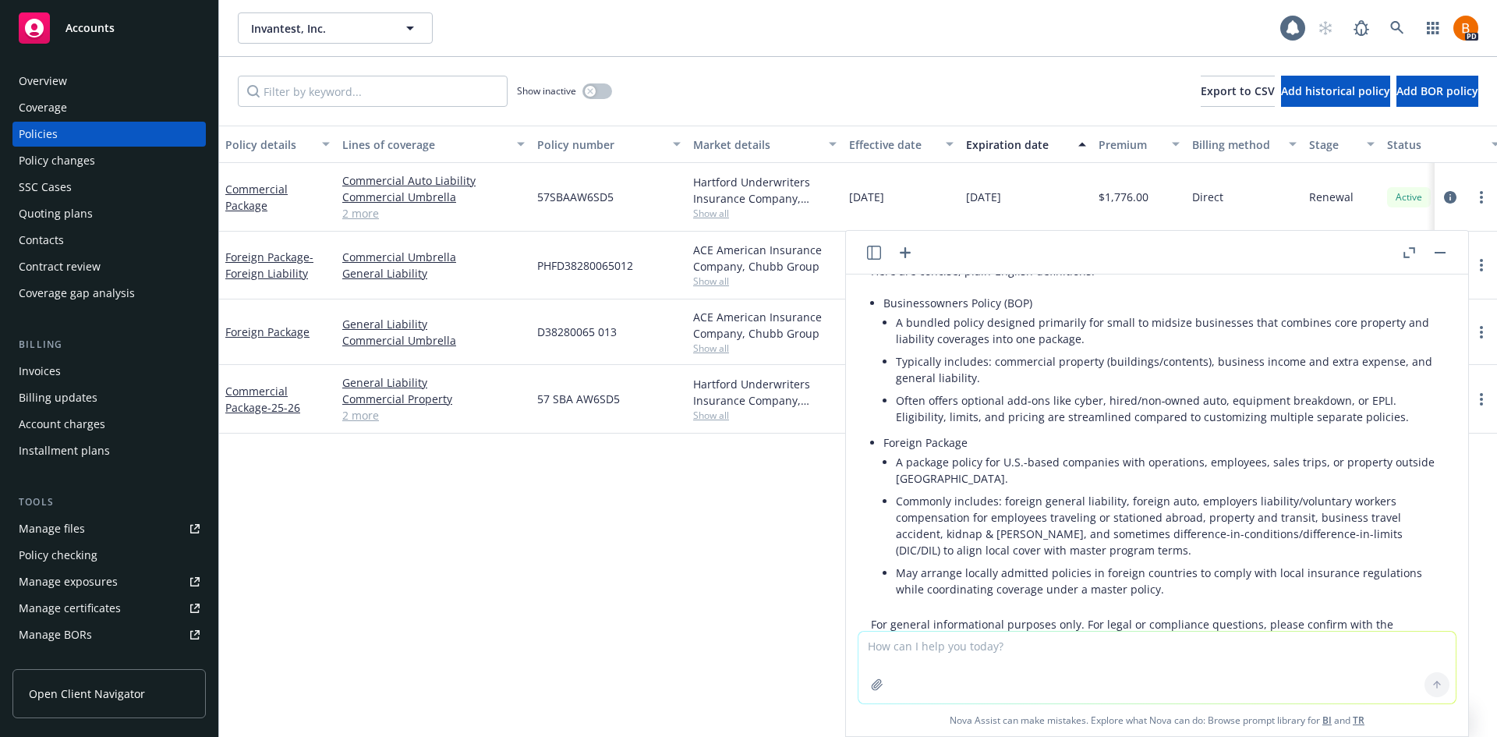
drag, startPoint x: 1441, startPoint y: 251, endPoint x: 1434, endPoint y: 253, distance: 8.1
click at [1441, 252] on icon "button" at bounding box center [1439, 253] width 11 height 2
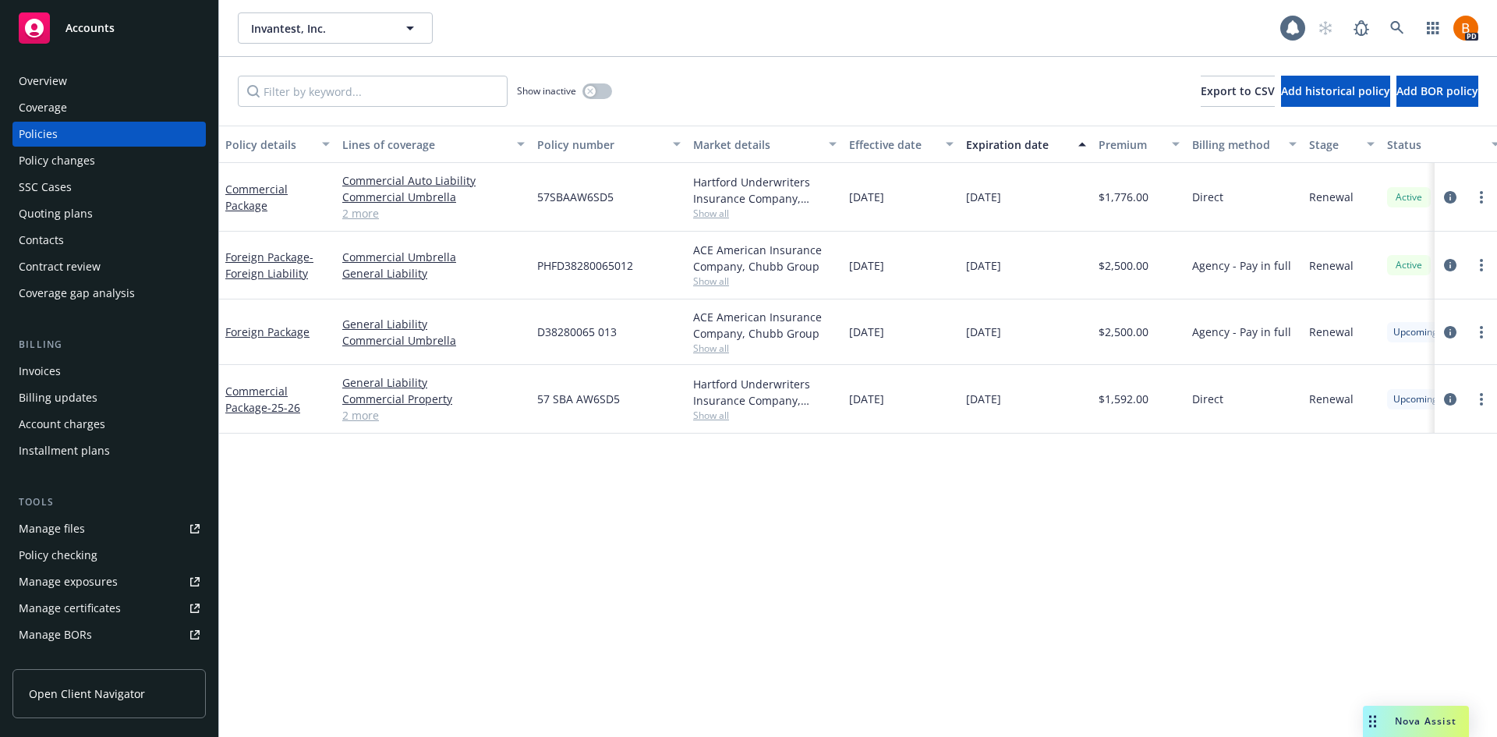
click at [80, 29] on span "Accounts" at bounding box center [89, 28] width 49 height 12
